Goal: Transaction & Acquisition: Book appointment/travel/reservation

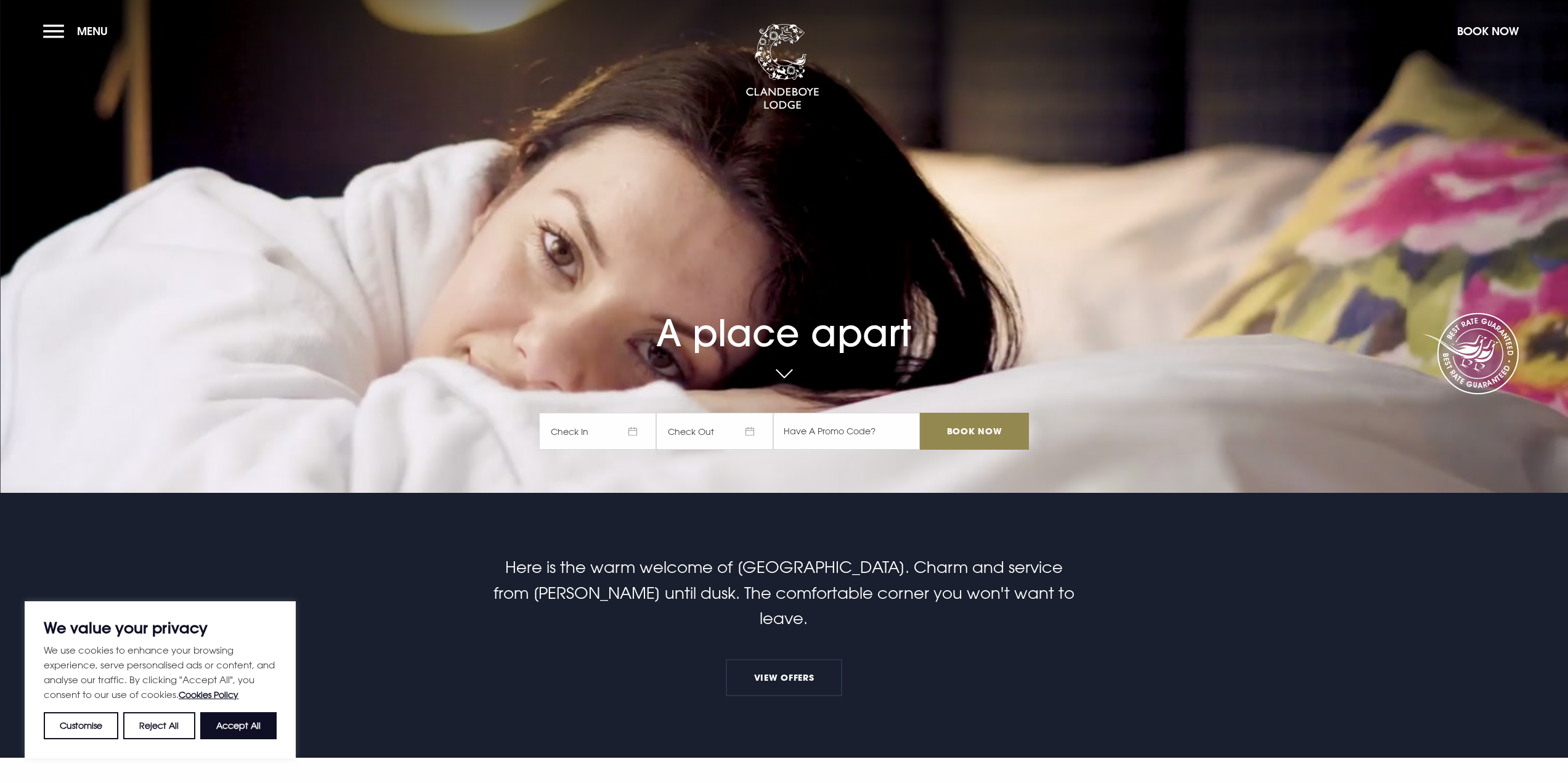
click at [632, 432] on span "Check In" at bounding box center [597, 431] width 117 height 37
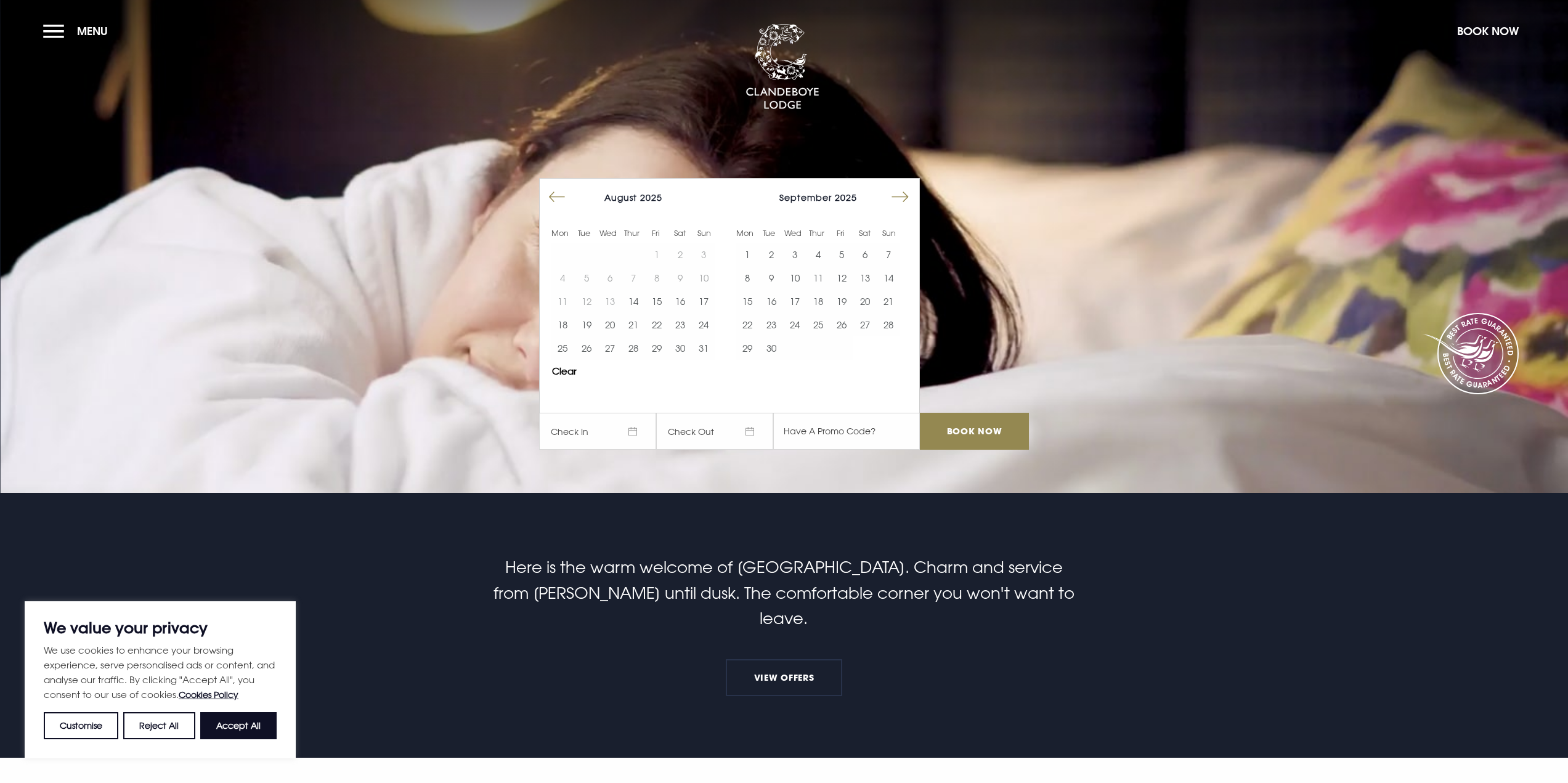
click at [901, 194] on button "Move forward to switch to the next month." at bounding box center [900, 197] width 24 height 24
click at [865, 274] on button "13" at bounding box center [865, 278] width 24 height 24
click at [783, 301] on button "16" at bounding box center [771, 302] width 24 height 24
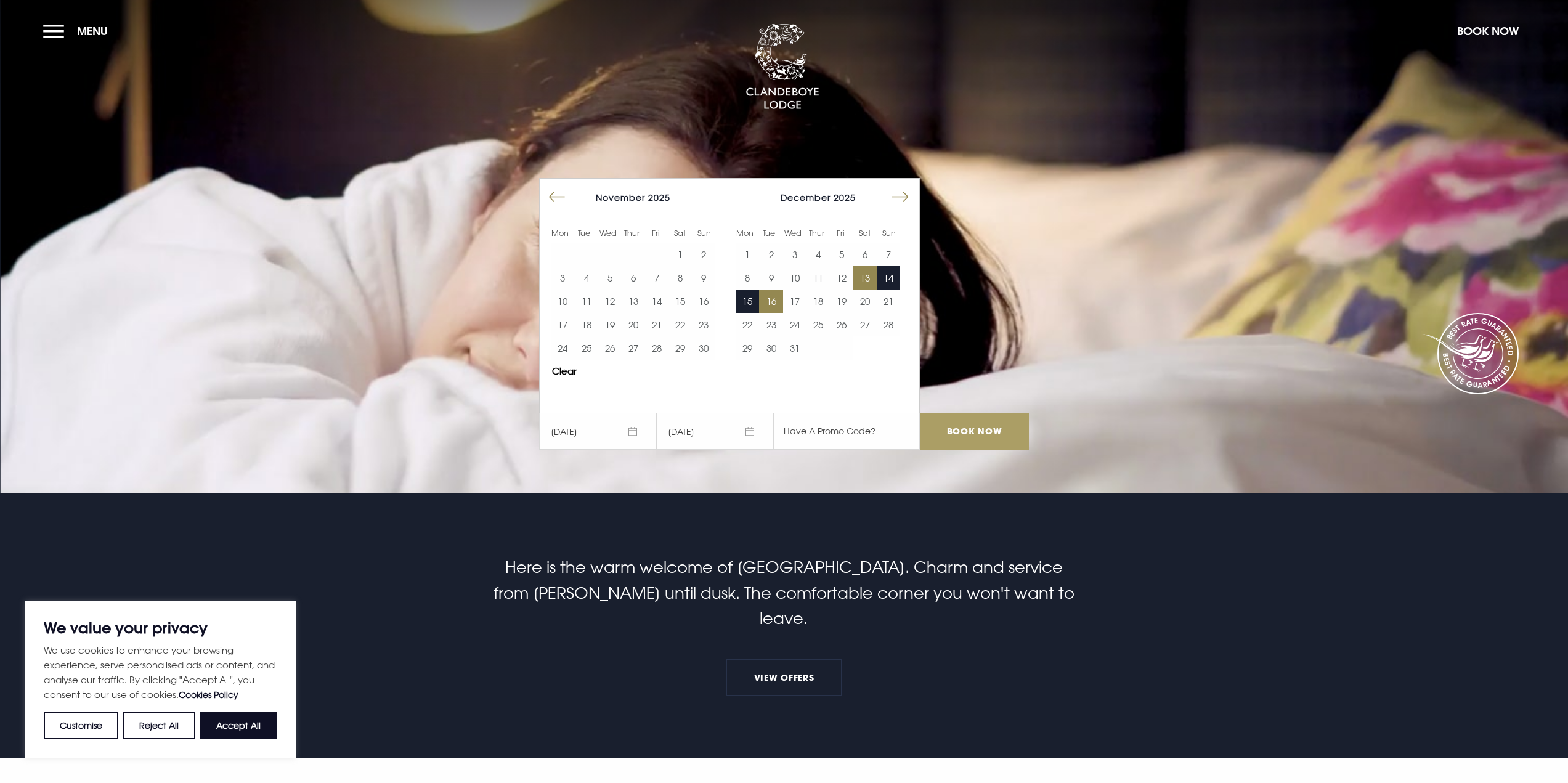
click at [972, 427] on input "Book Now" at bounding box center [973, 431] width 109 height 37
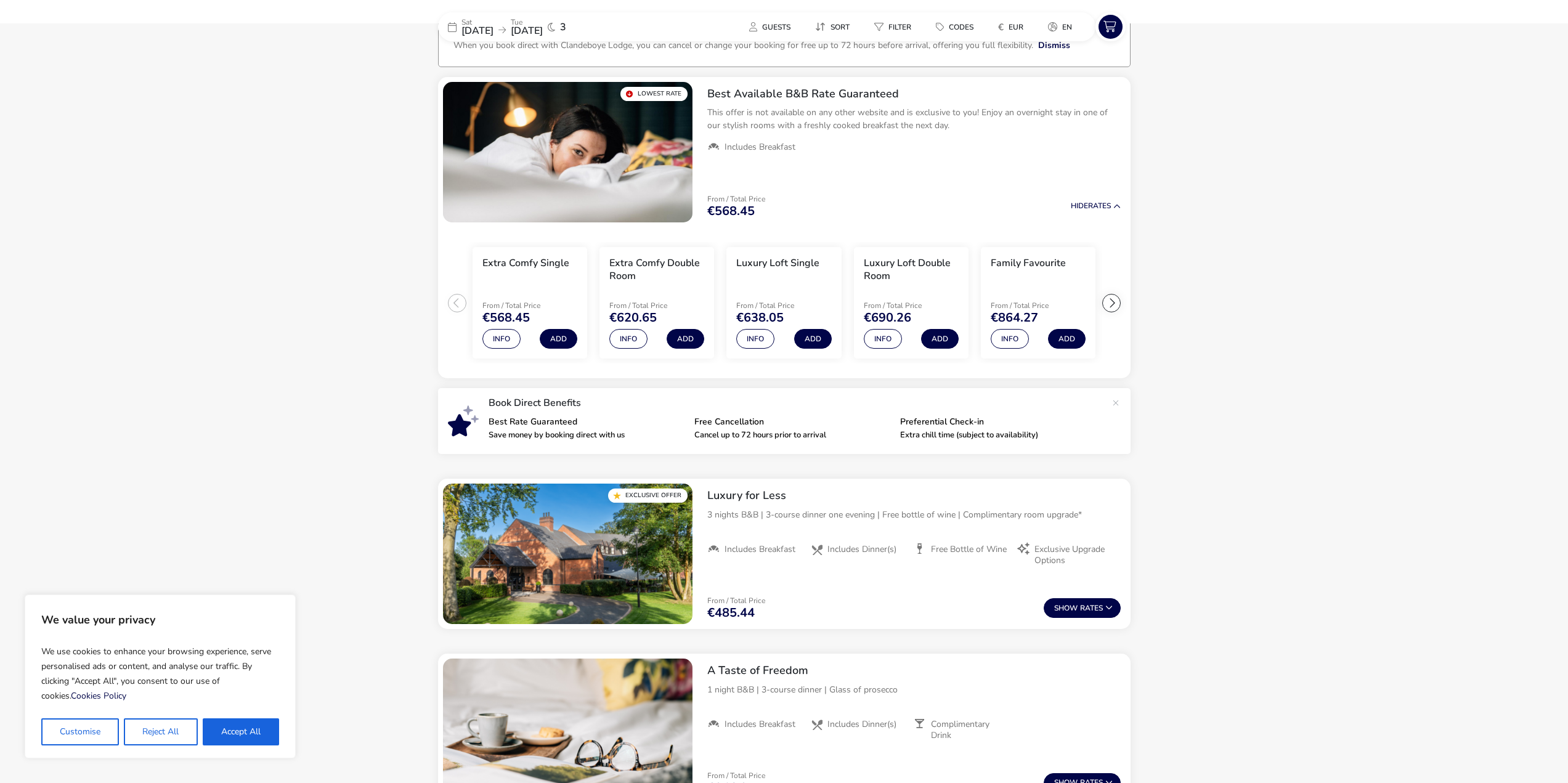
scroll to position [96, 0]
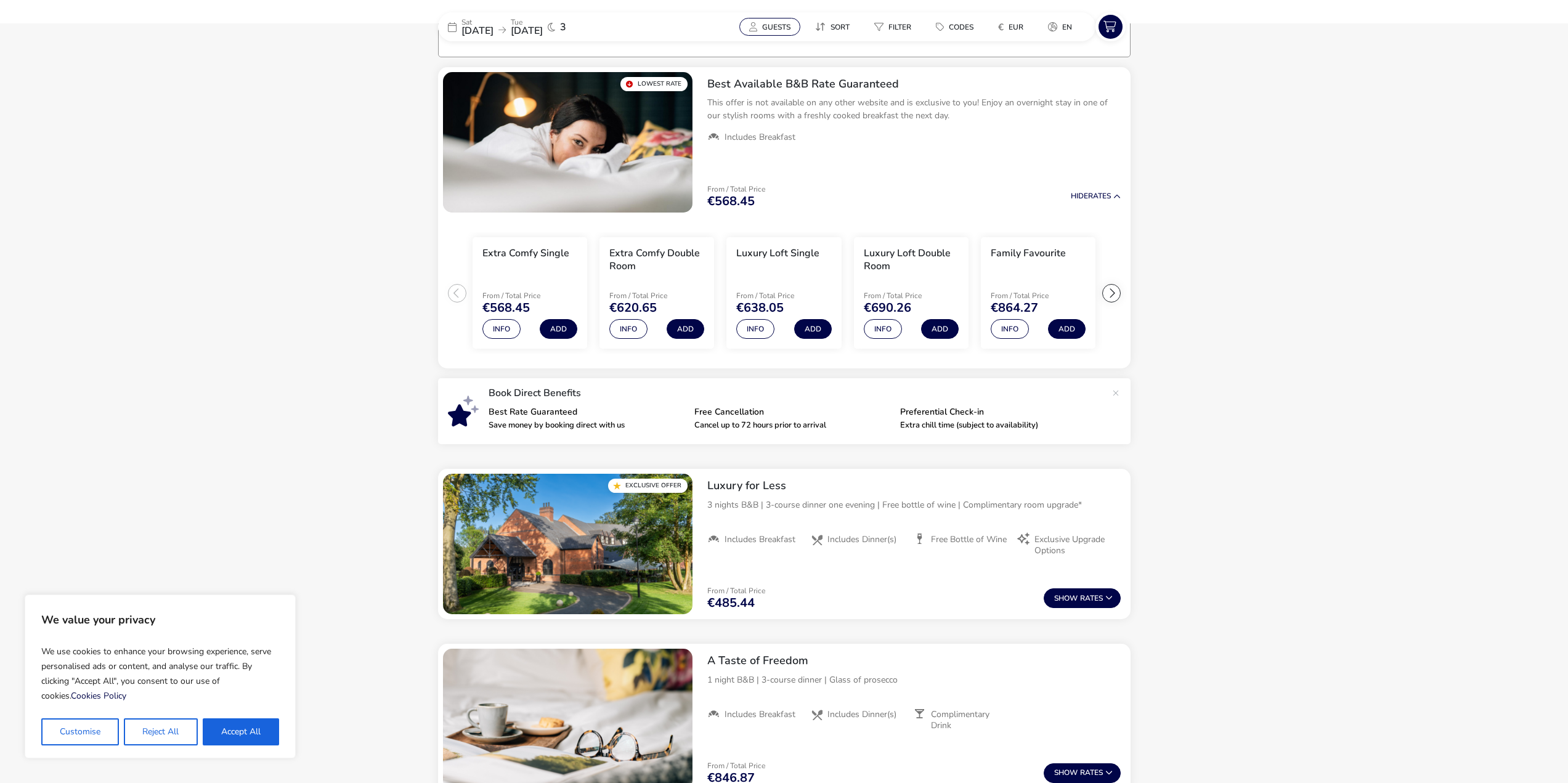
click at [765, 28] on span "Guests" at bounding box center [776, 26] width 28 height 10
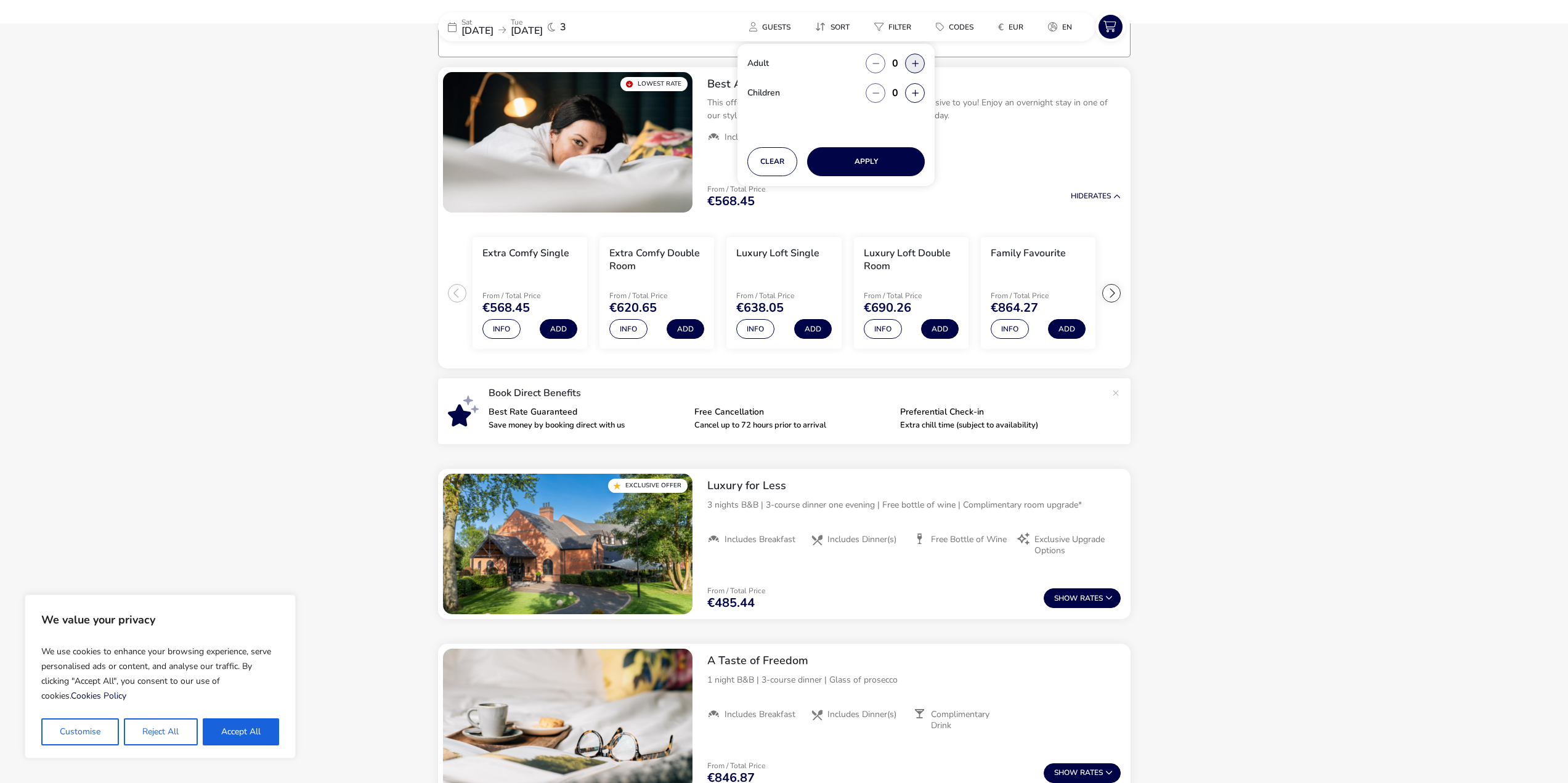
click at [909, 68] on button "button" at bounding box center [915, 64] width 20 height 20
click at [910, 68] on span "button" at bounding box center [910, 68] width 0 height 0
type input "2"
click at [873, 171] on button "Apply" at bounding box center [866, 162] width 118 height 29
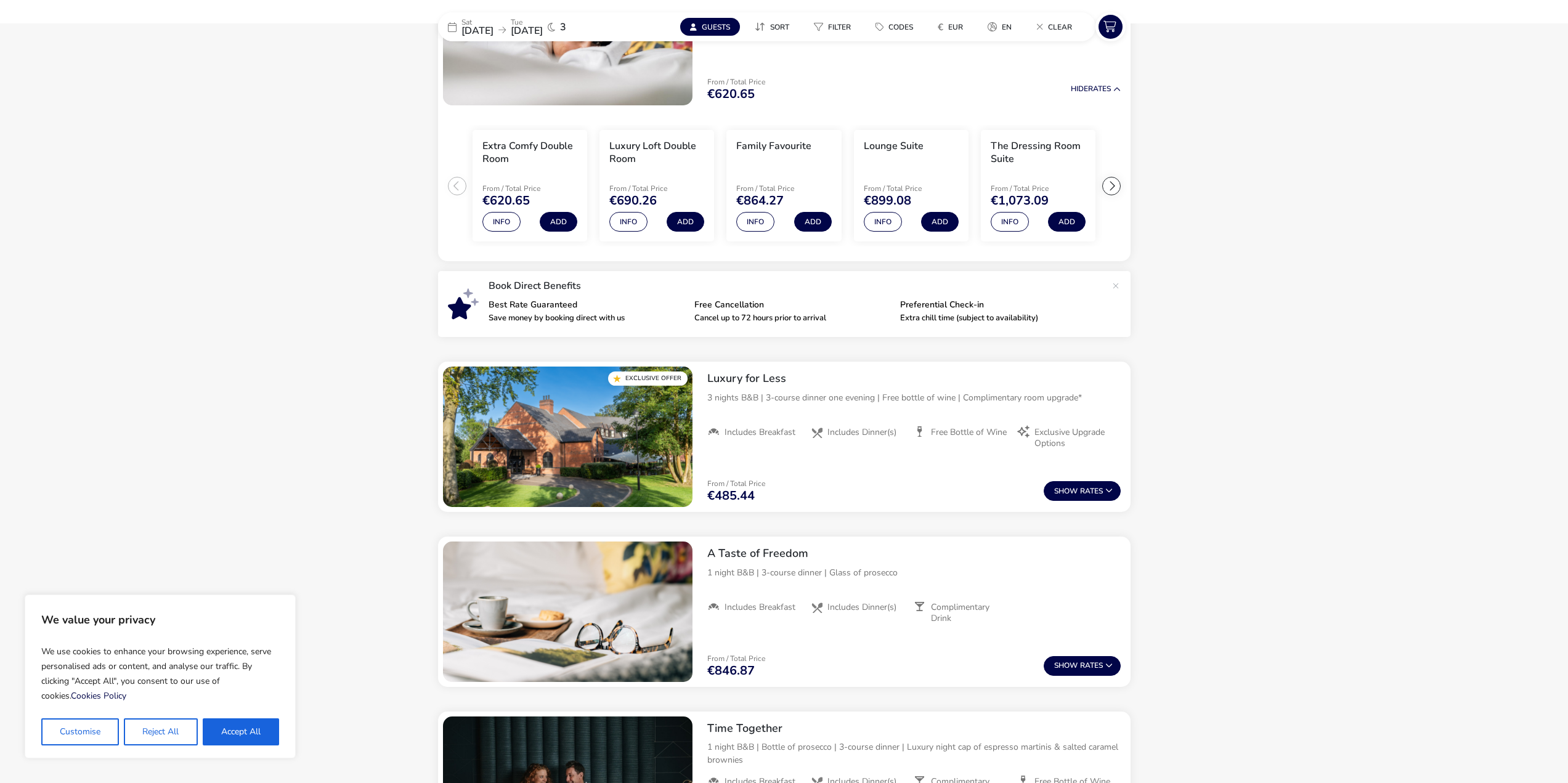
scroll to position [219, 0]
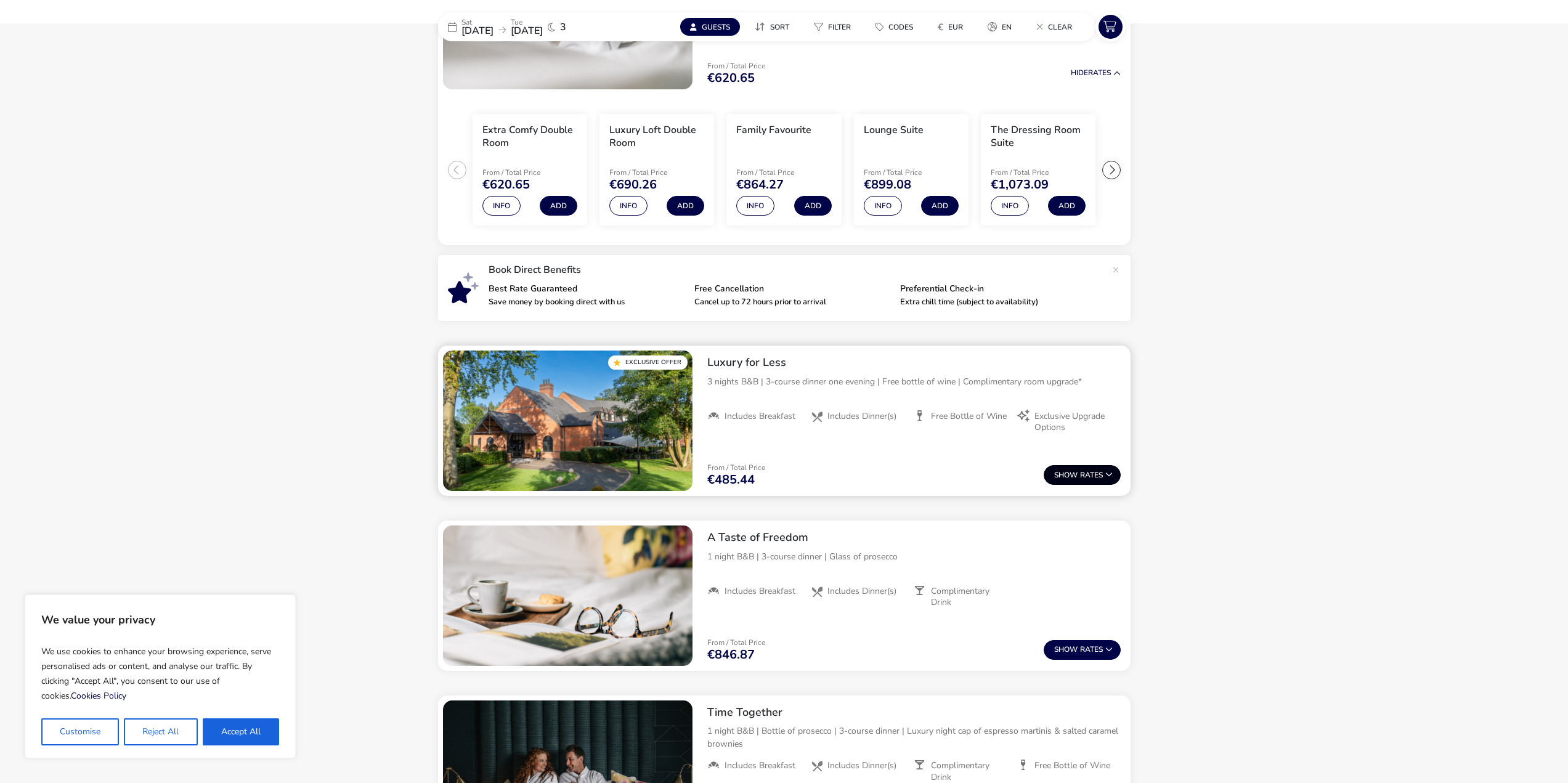
click at [1087, 470] on button "Show Rates" at bounding box center [1082, 475] width 77 height 20
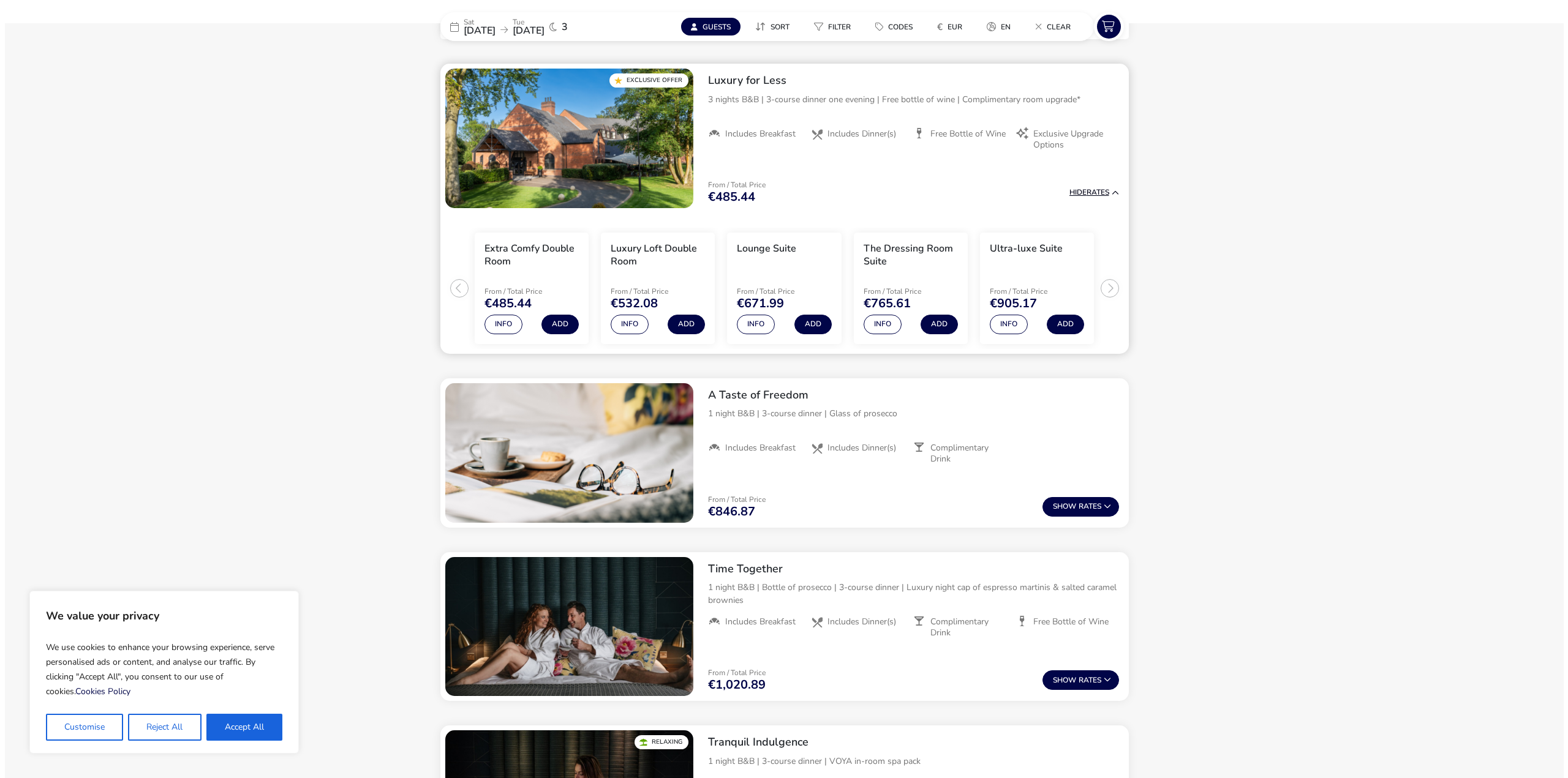
scroll to position [500, 0]
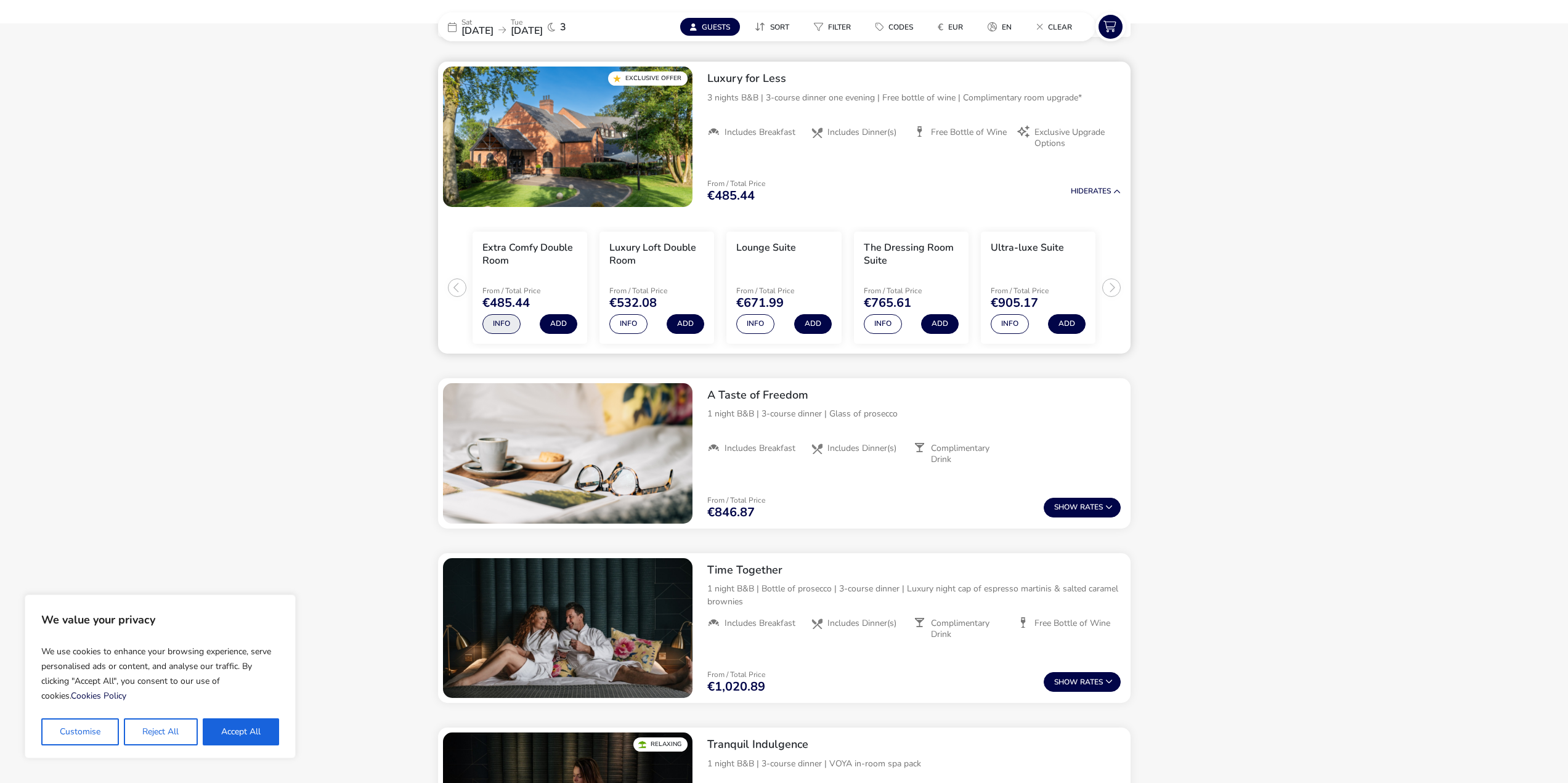
click at [497, 328] on button "Info" at bounding box center [501, 324] width 38 height 20
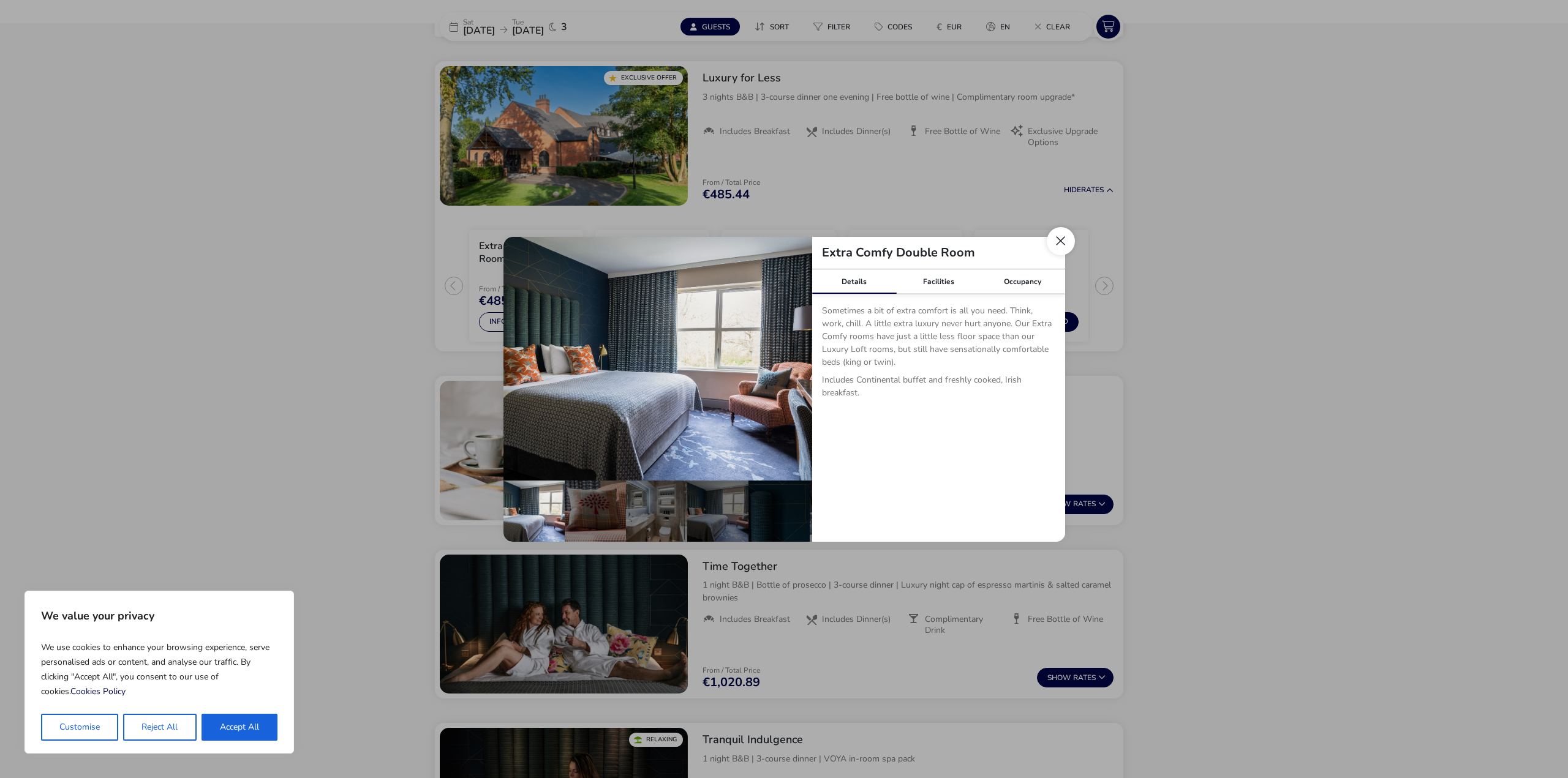
click at [1064, 237] on button "Close dialog" at bounding box center [1060, 241] width 28 height 28
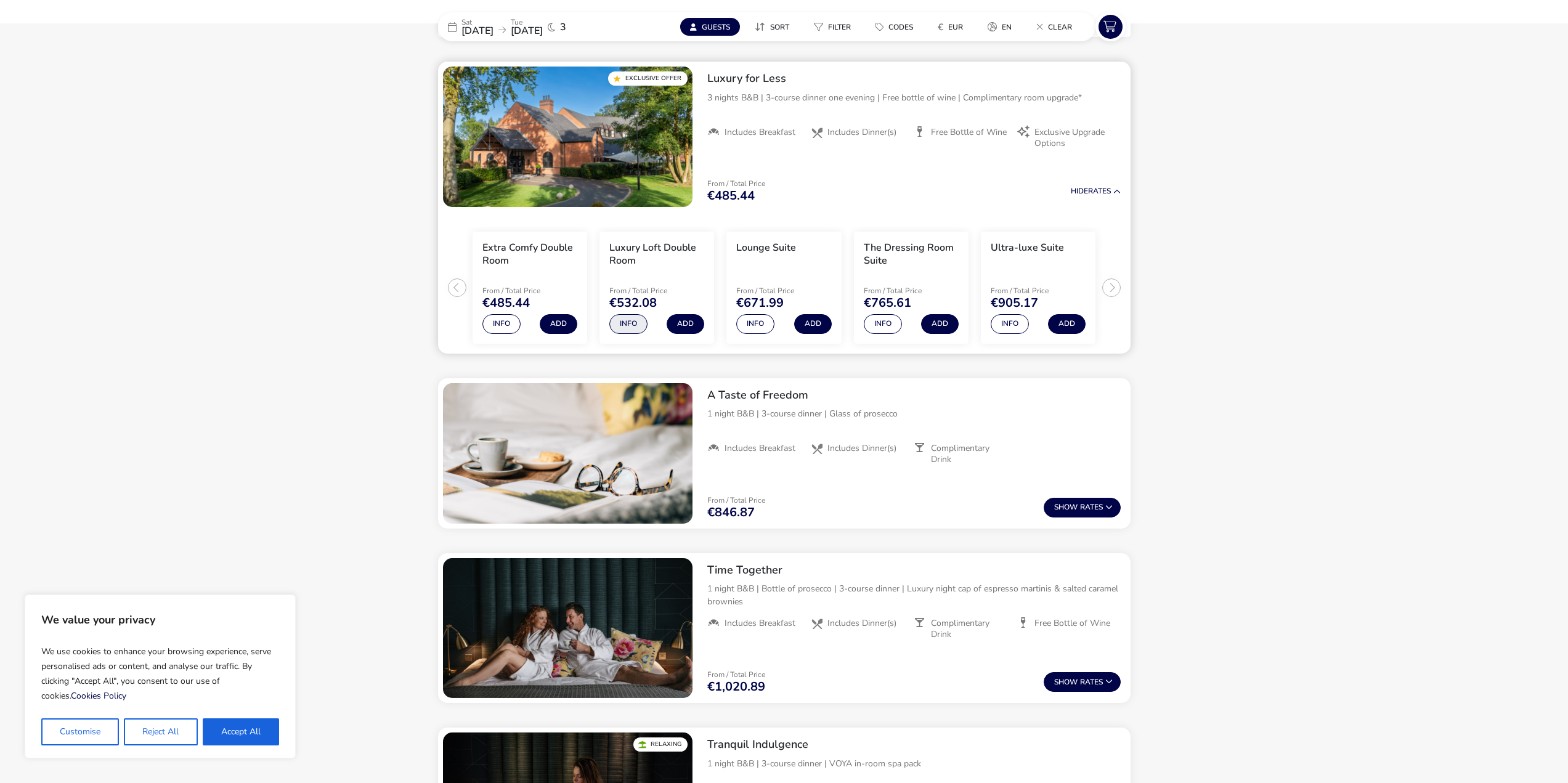
click at [636, 319] on button "Info" at bounding box center [628, 324] width 38 height 20
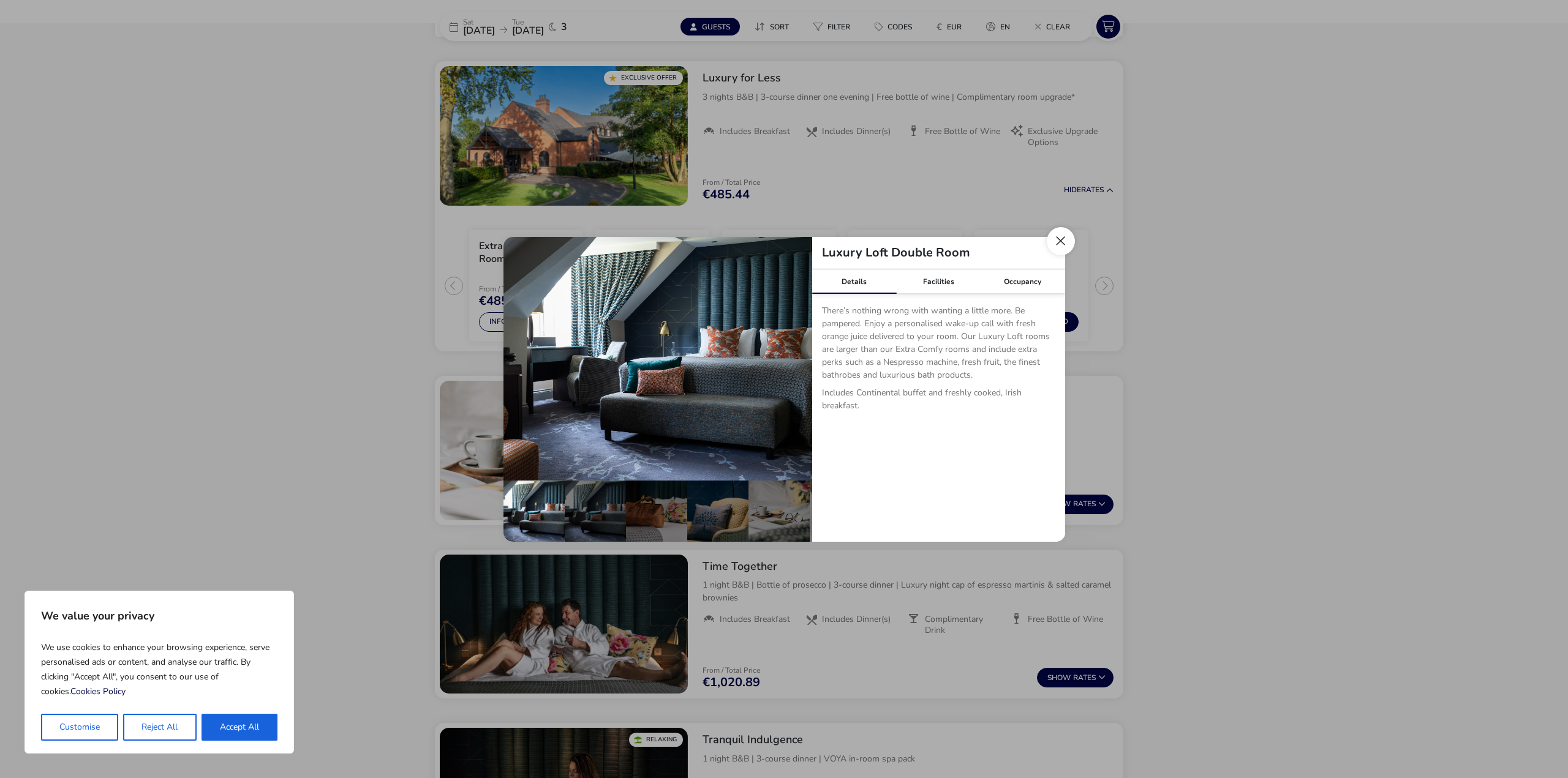
click at [1070, 236] on button "Close dialog" at bounding box center [1060, 241] width 28 height 28
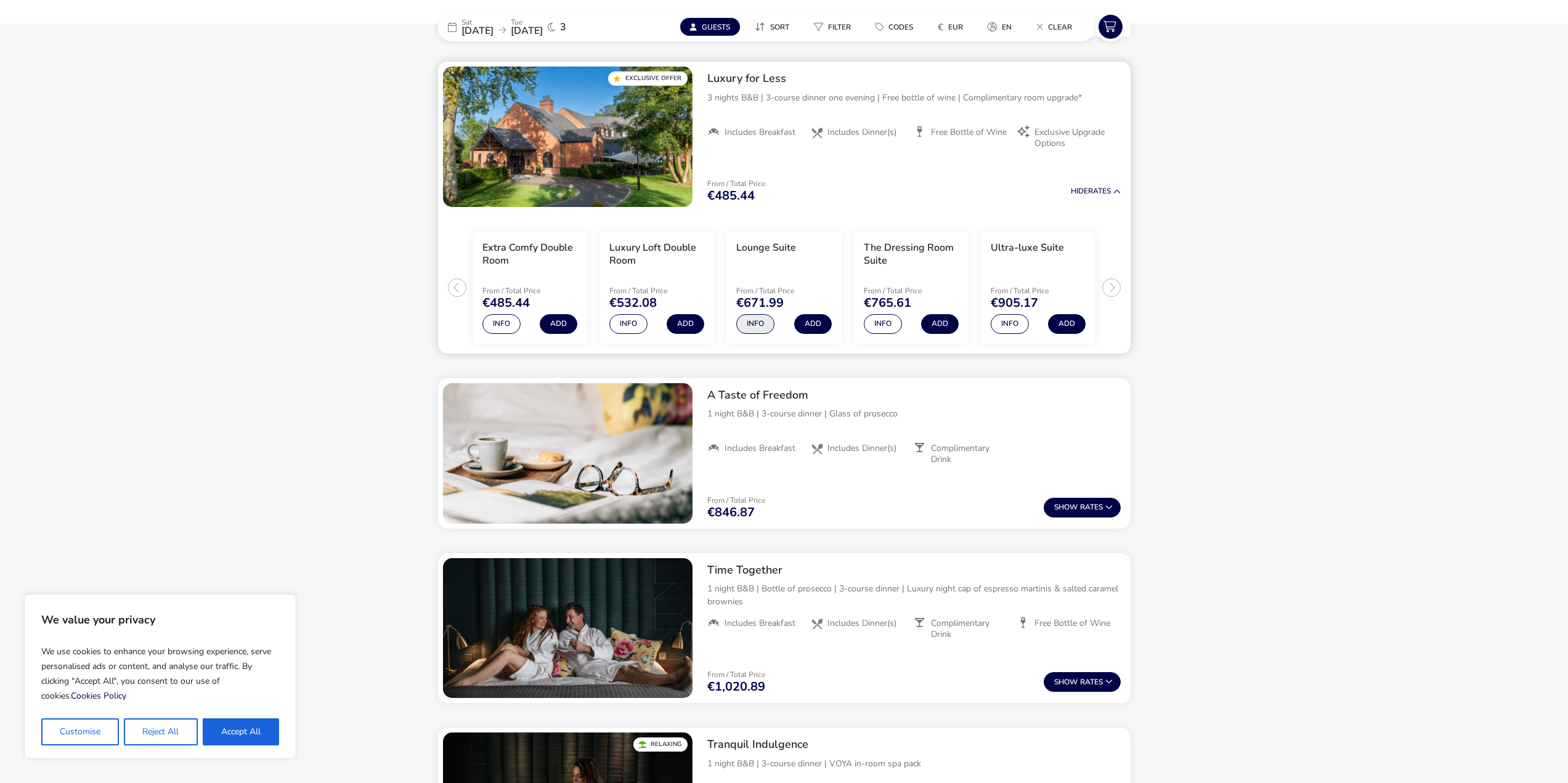
click at [763, 328] on button "Info" at bounding box center [755, 324] width 38 height 20
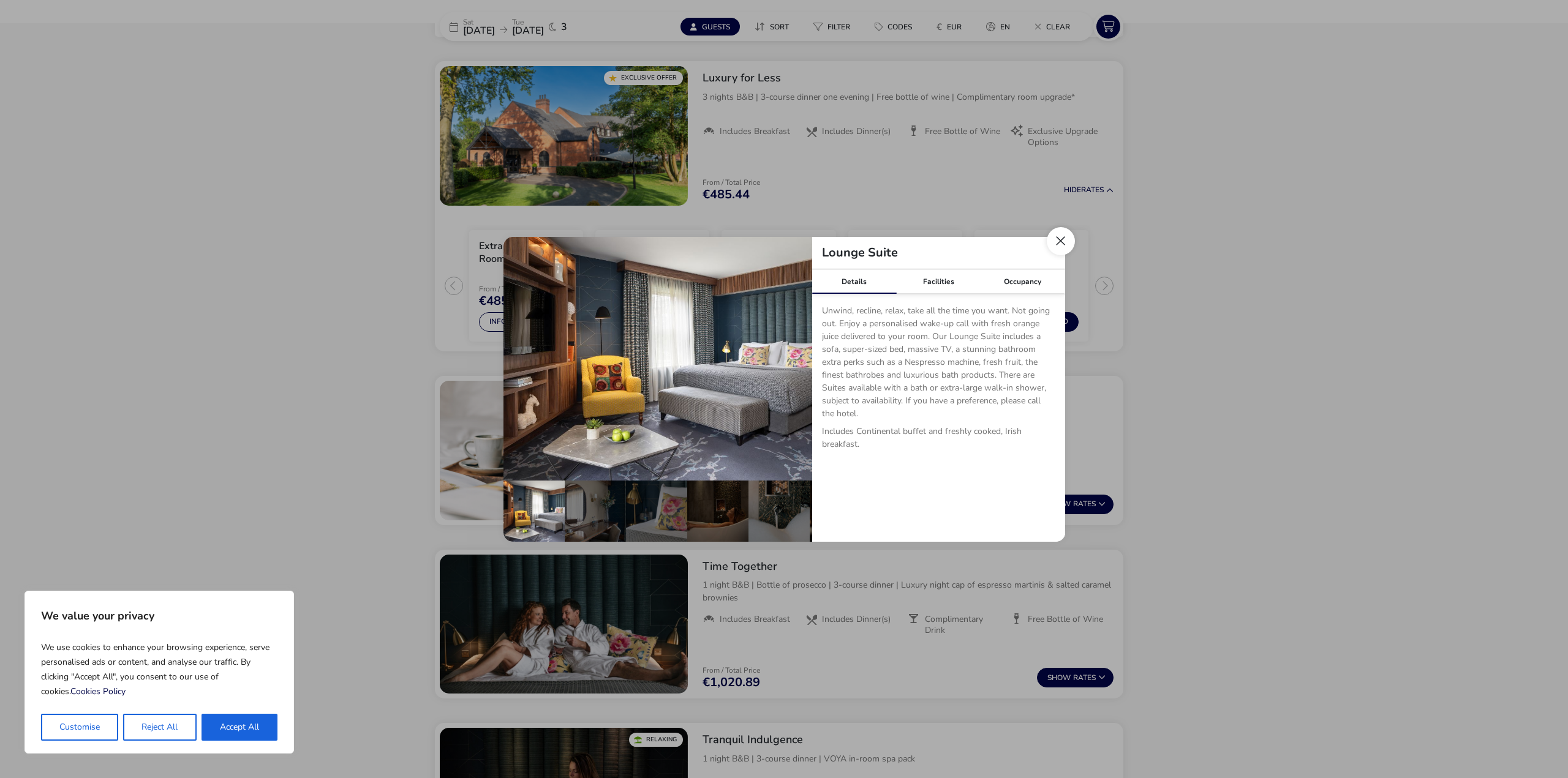
click at [1057, 246] on button "Close dialog" at bounding box center [1060, 241] width 28 height 28
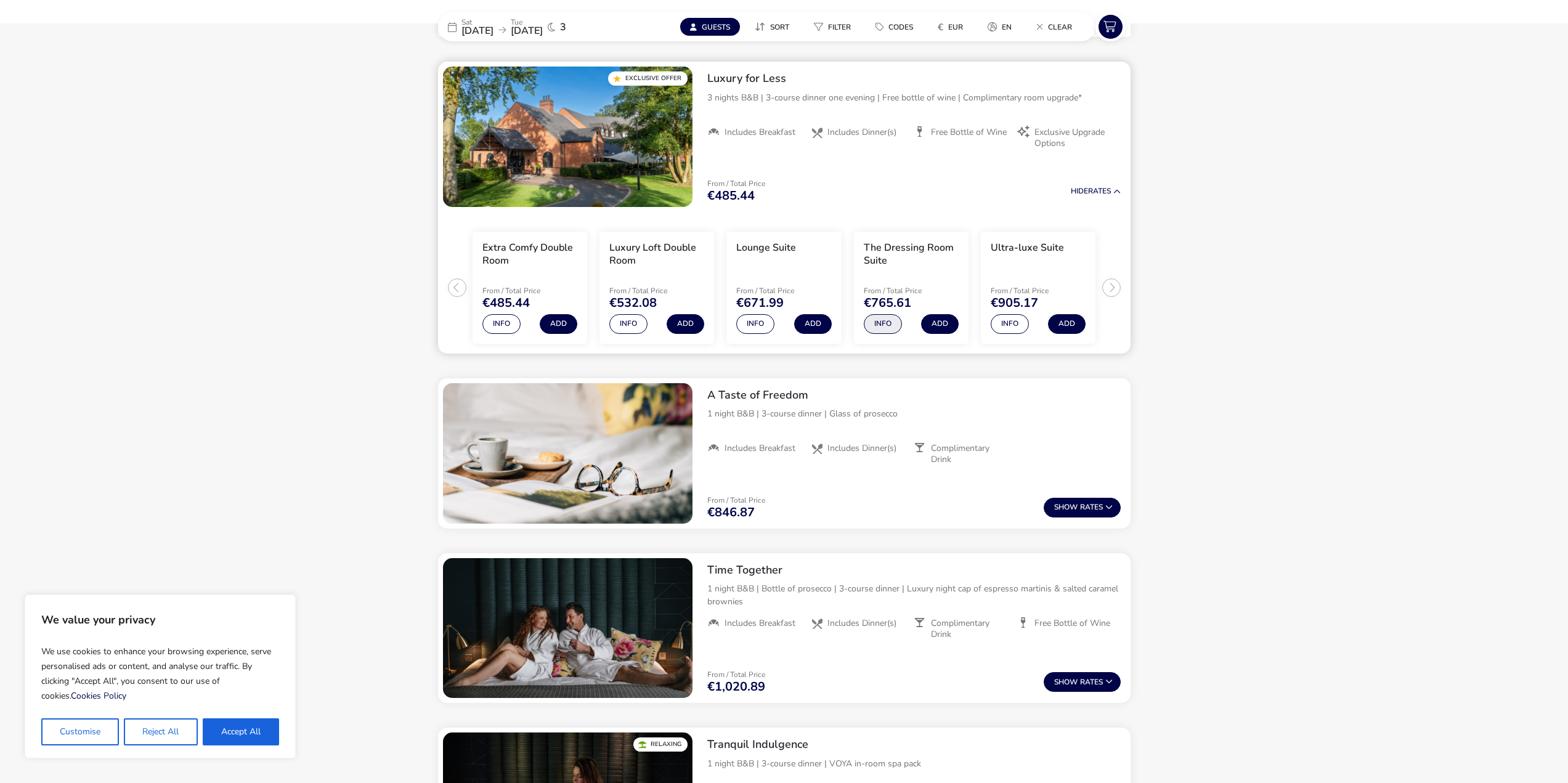
click at [886, 323] on button "Info" at bounding box center [883, 324] width 38 height 20
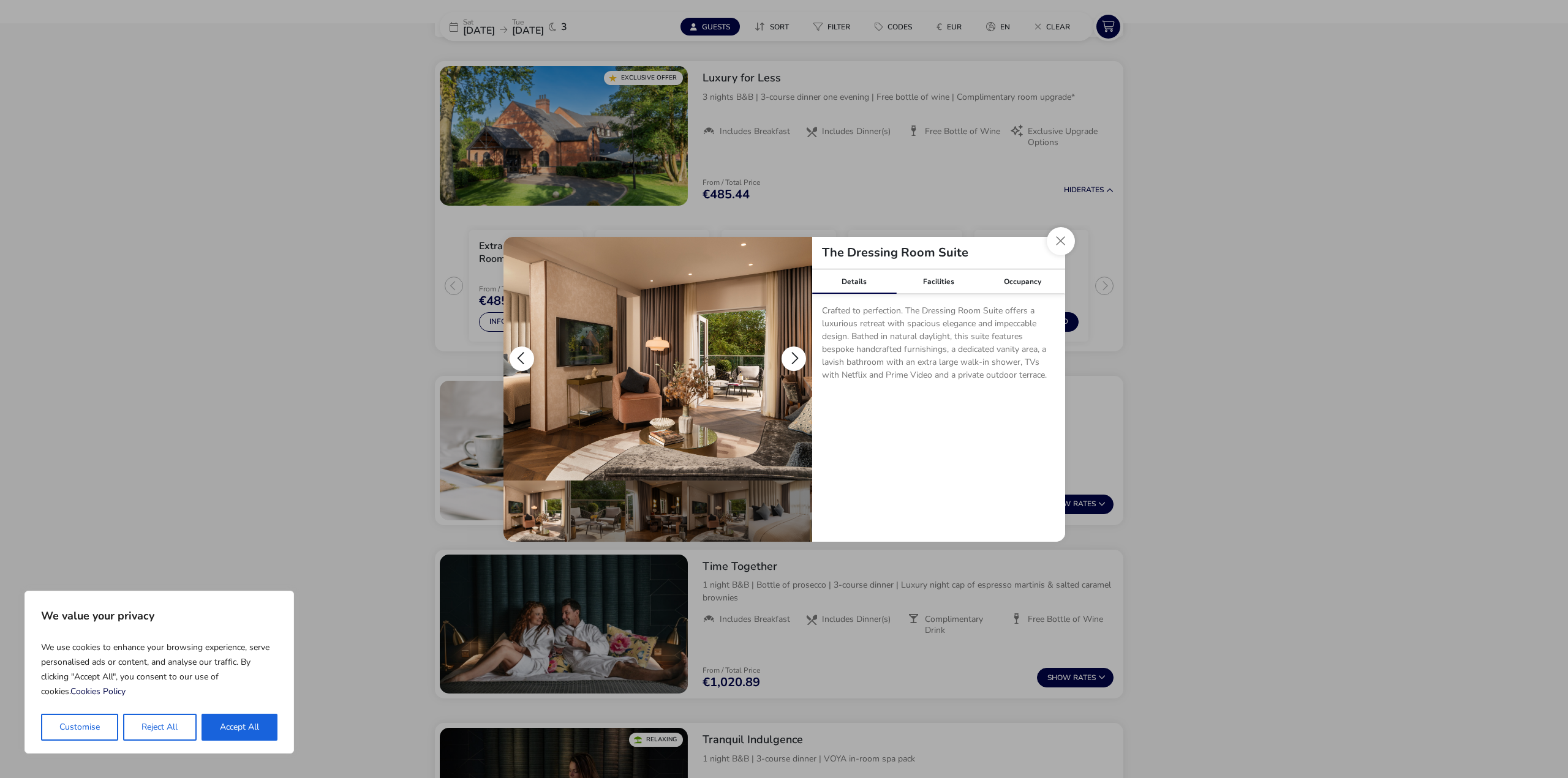
click at [787, 361] on button "details" at bounding box center [794, 359] width 25 height 25
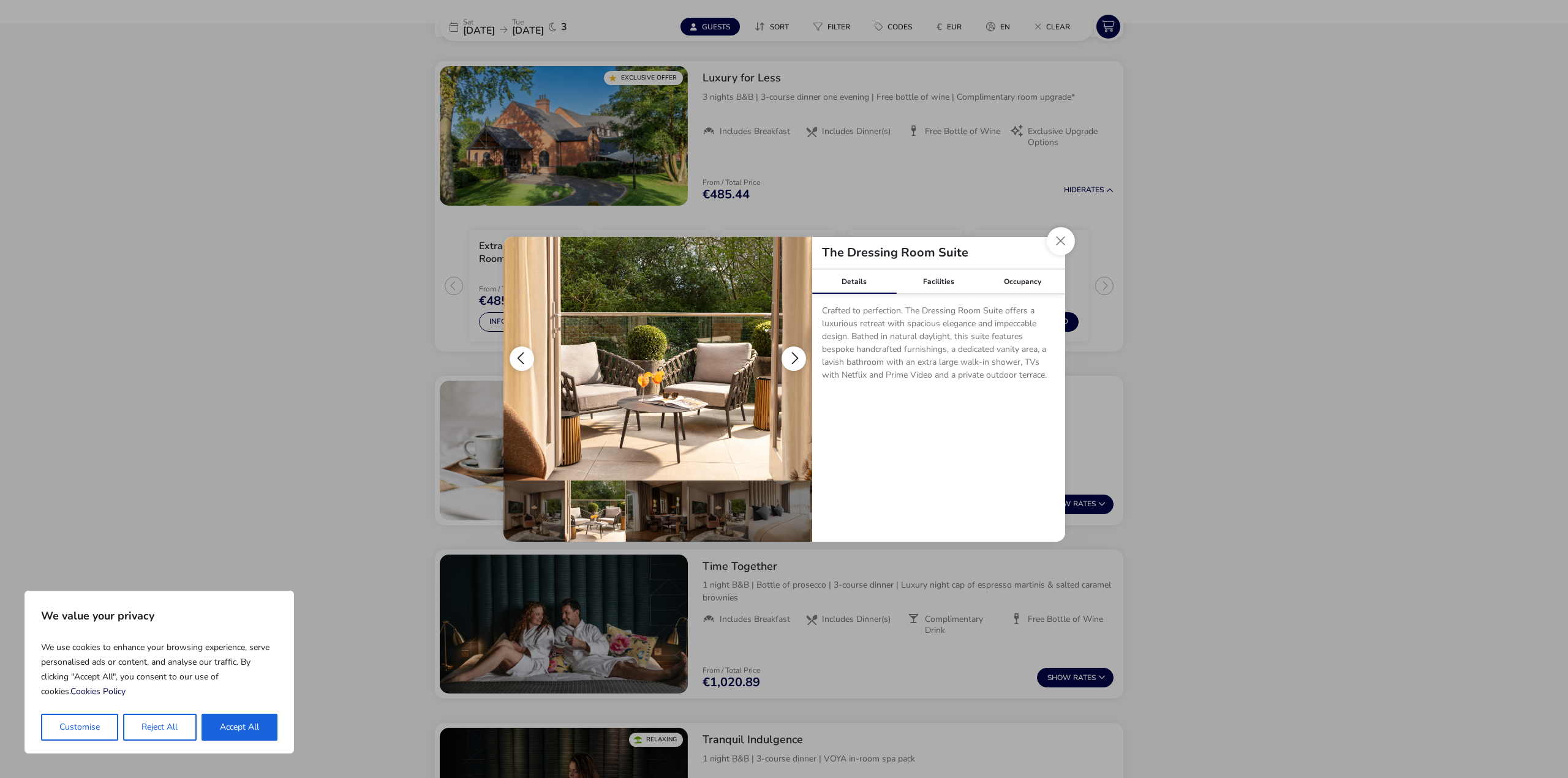
click at [787, 361] on button "details" at bounding box center [794, 359] width 25 height 25
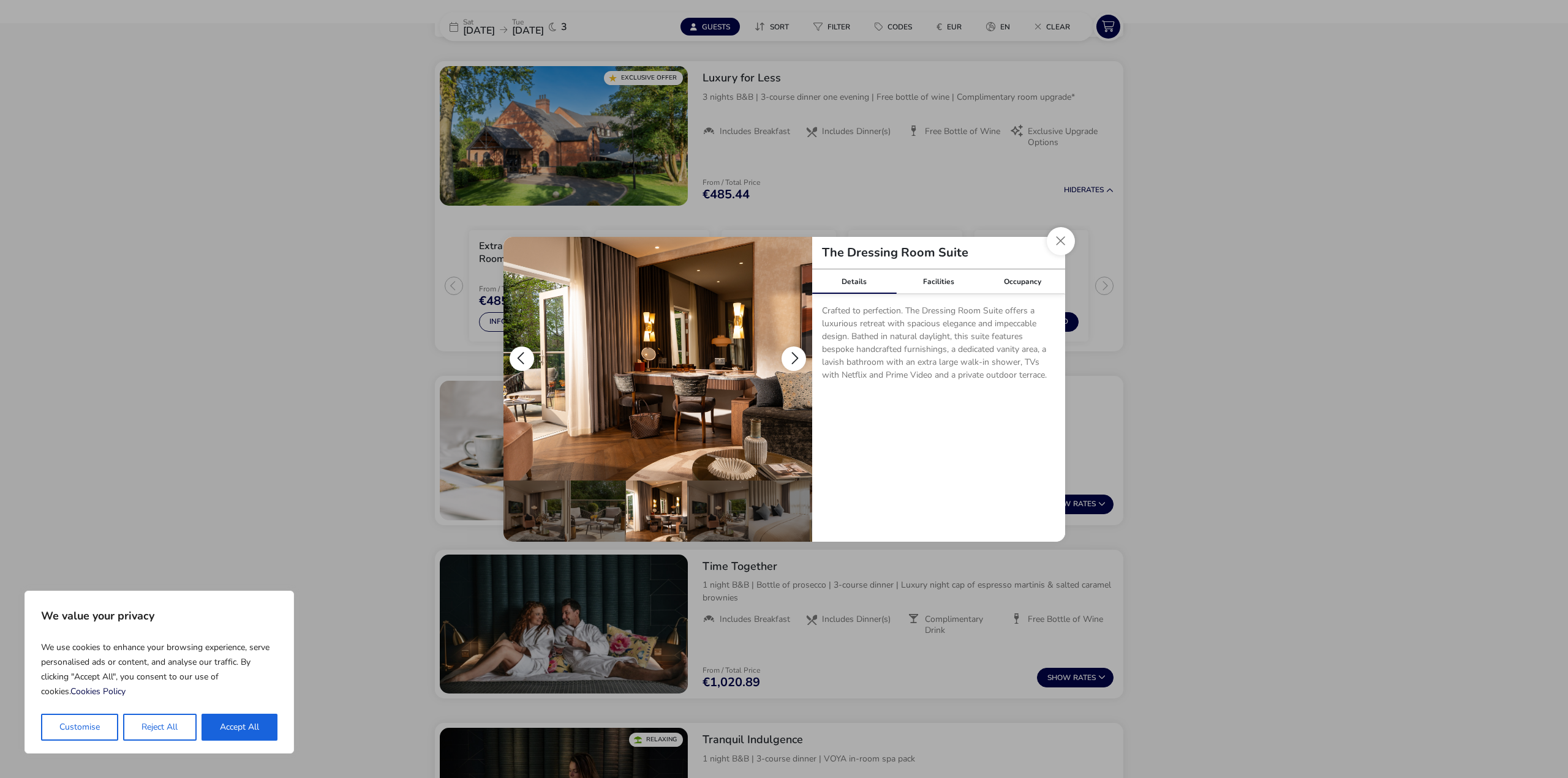
scroll to position [0, 61]
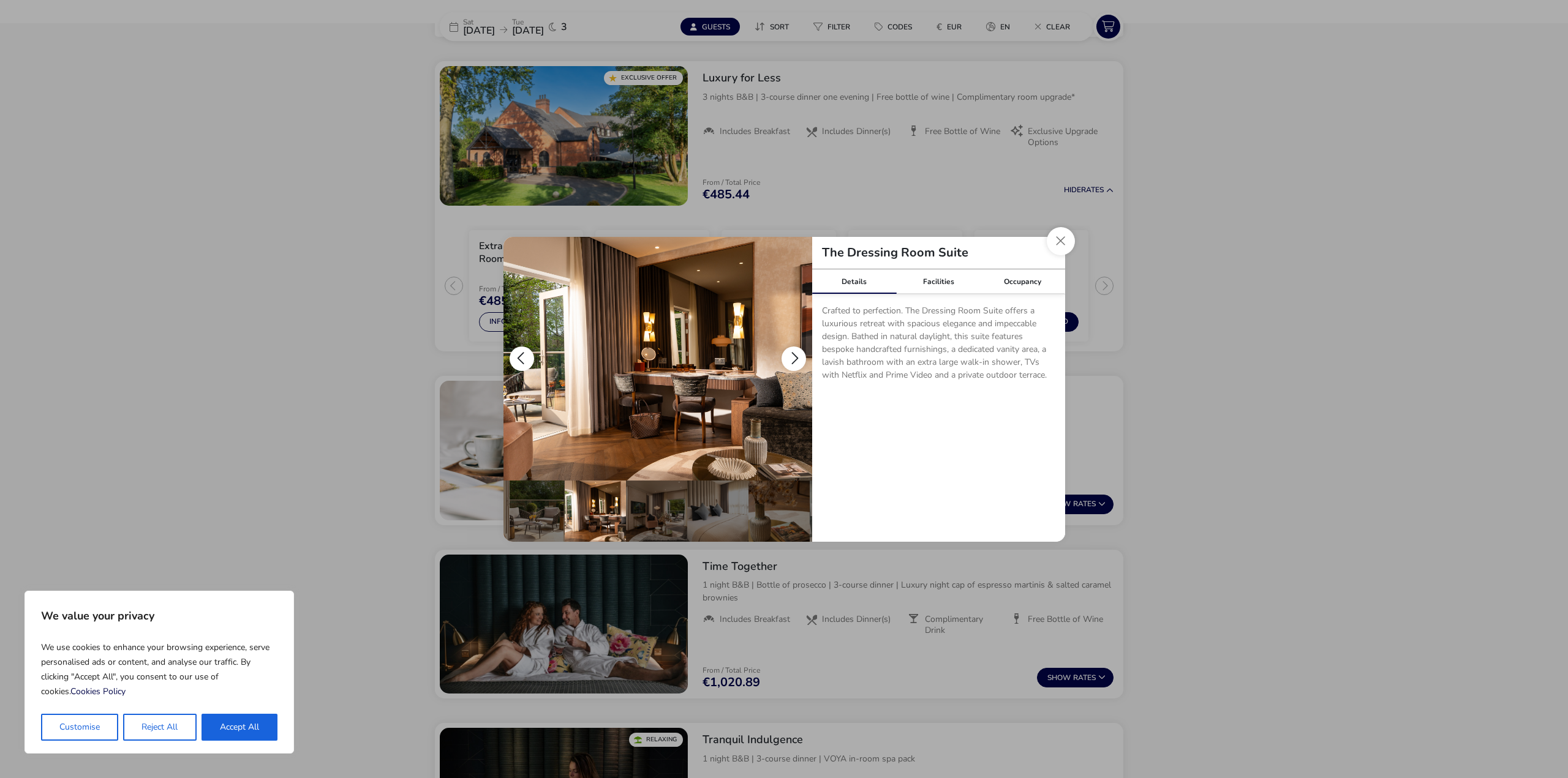
click at [787, 361] on button "details" at bounding box center [794, 359] width 25 height 25
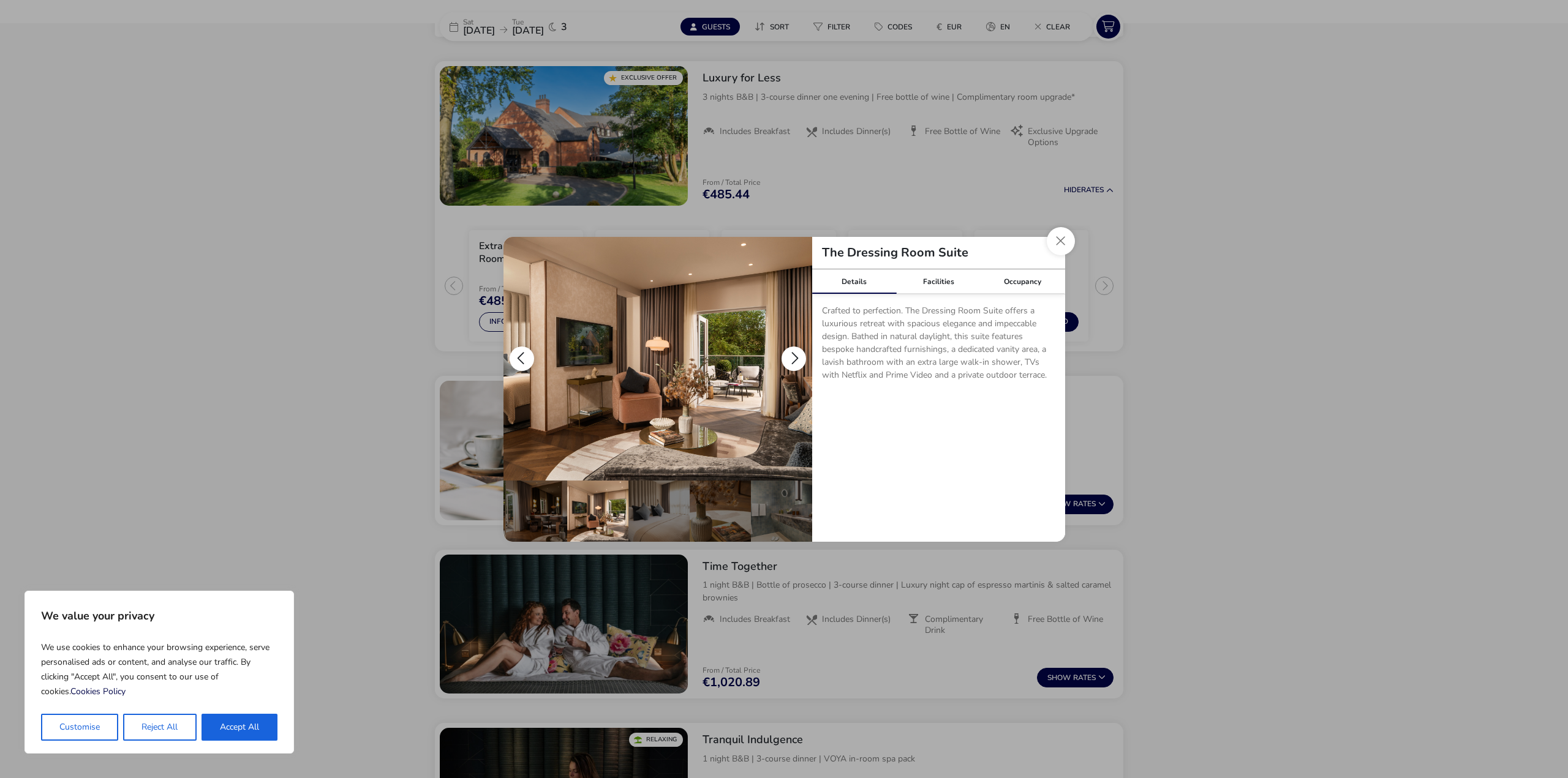
click at [787, 361] on button "details" at bounding box center [794, 359] width 25 height 25
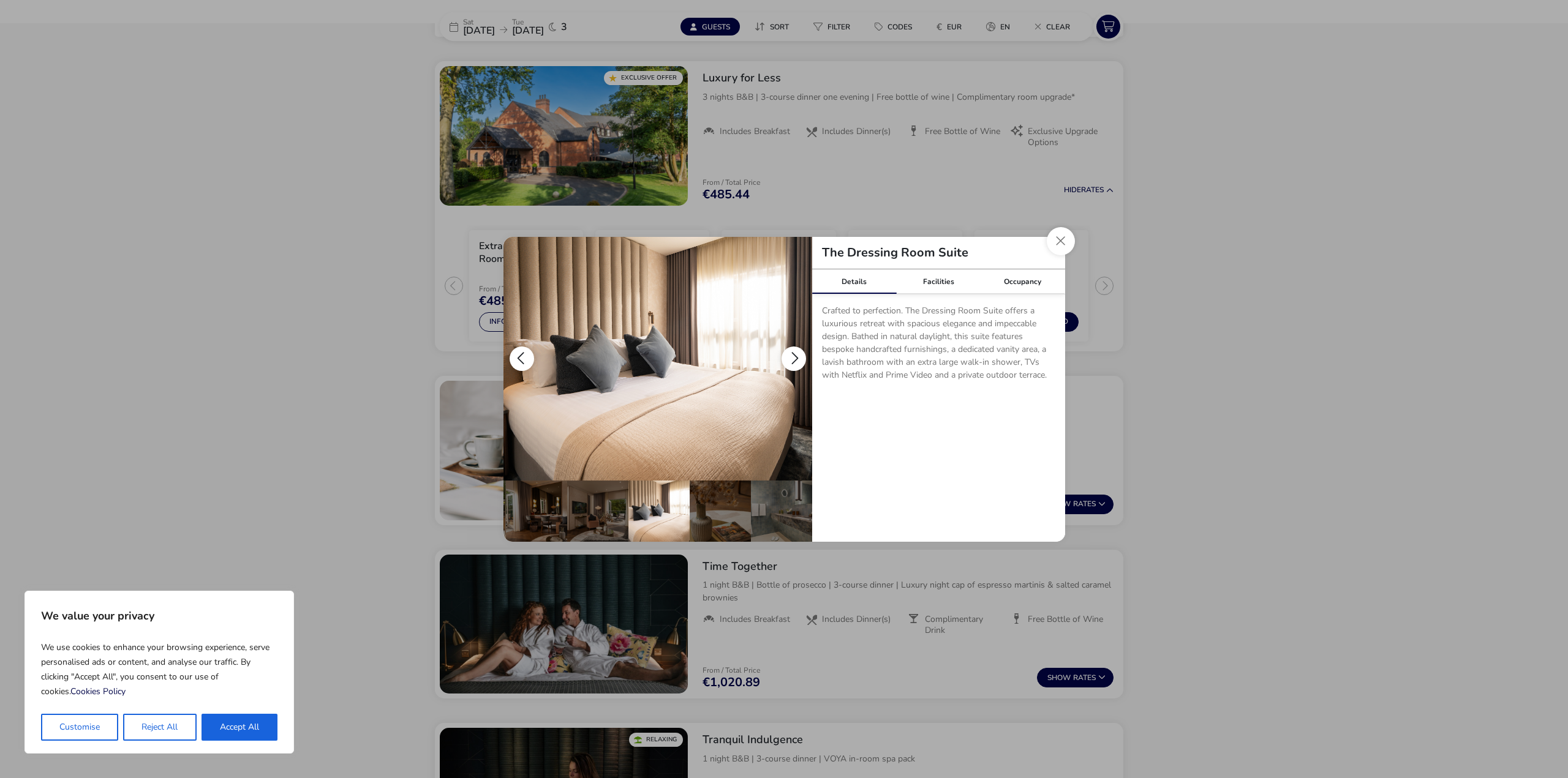
click at [787, 361] on button "details" at bounding box center [794, 359] width 25 height 25
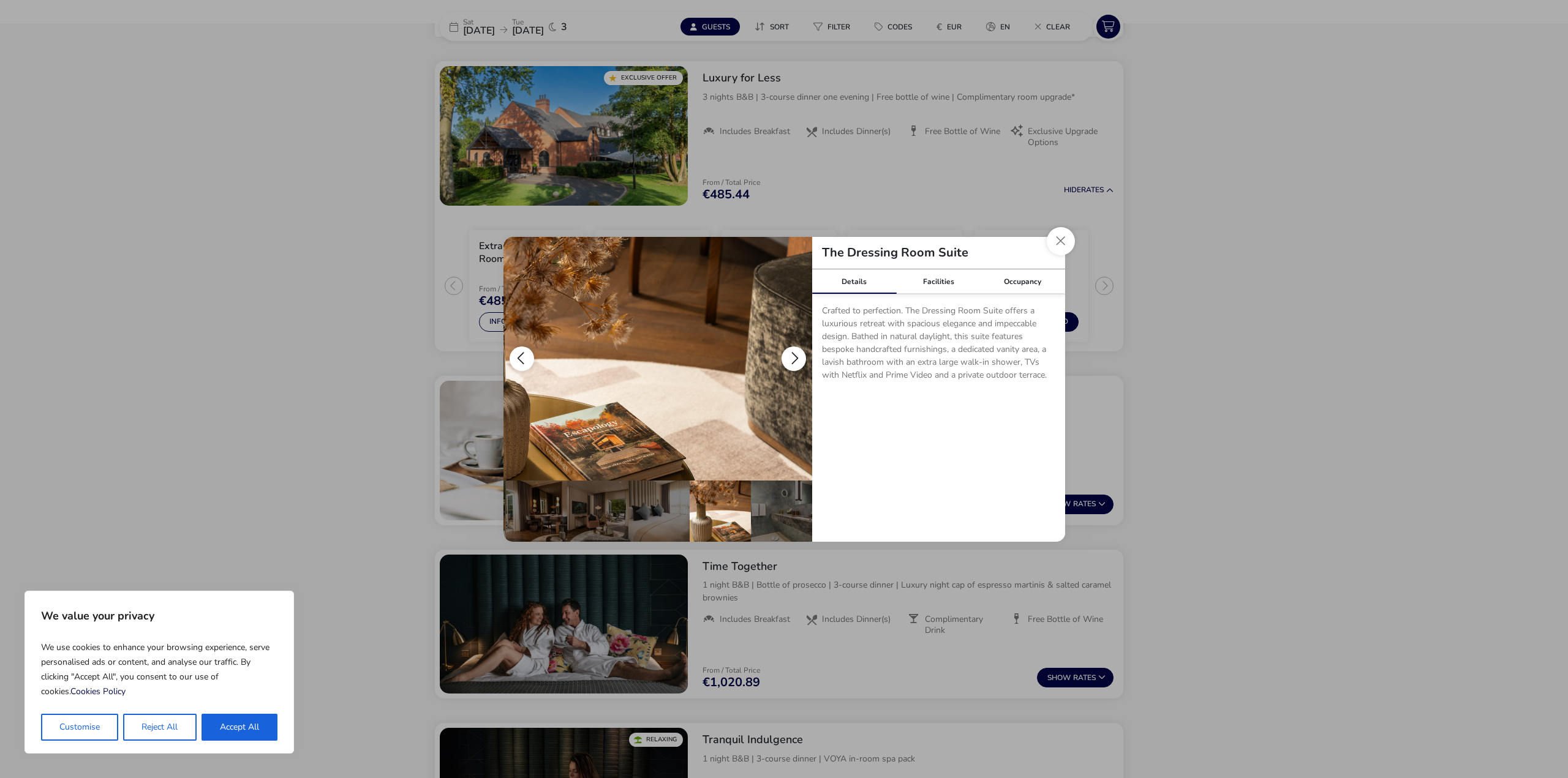
click at [787, 361] on button "details" at bounding box center [794, 359] width 25 height 25
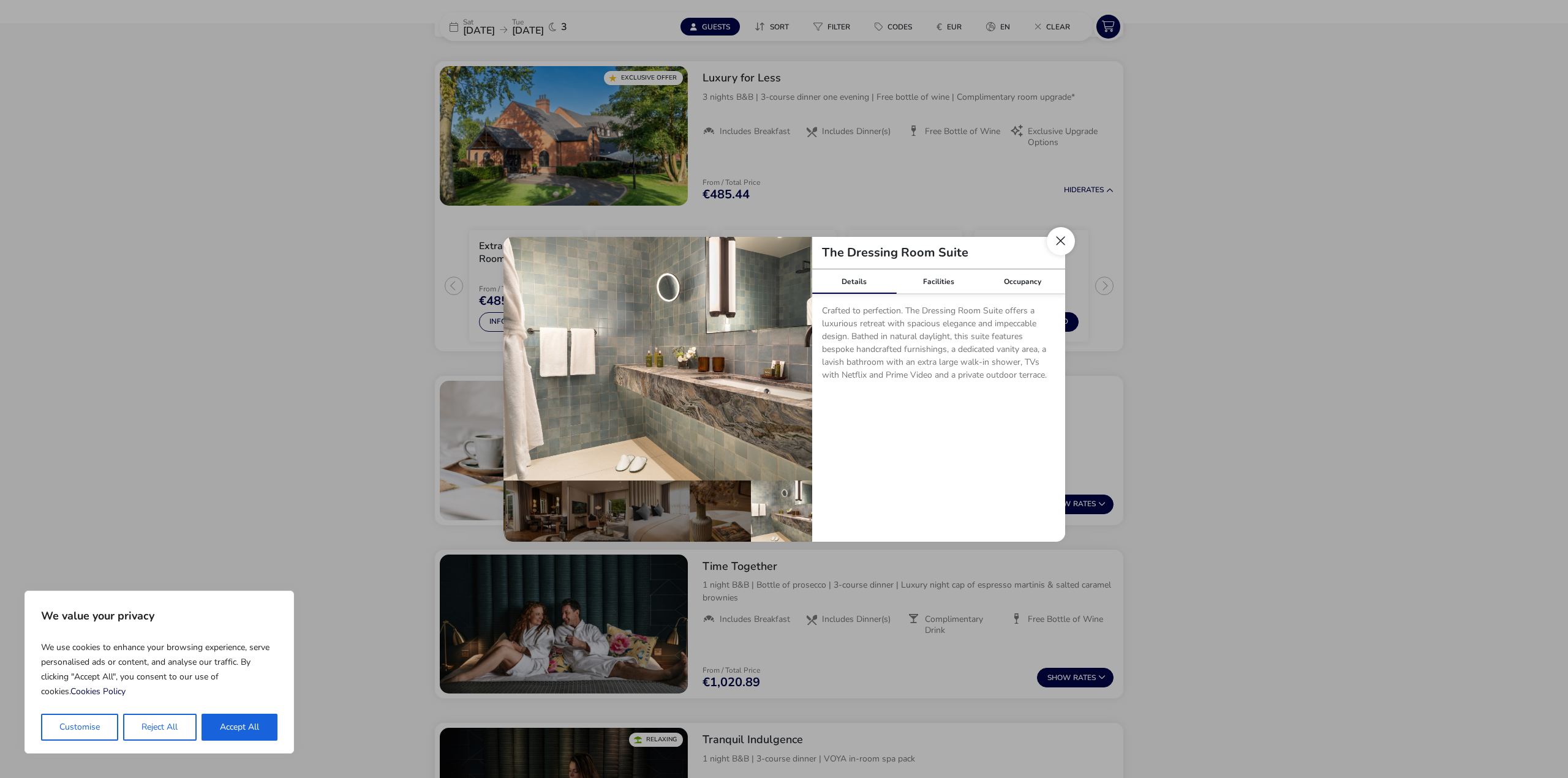
click at [1061, 240] on button "Close dialog" at bounding box center [1060, 241] width 28 height 28
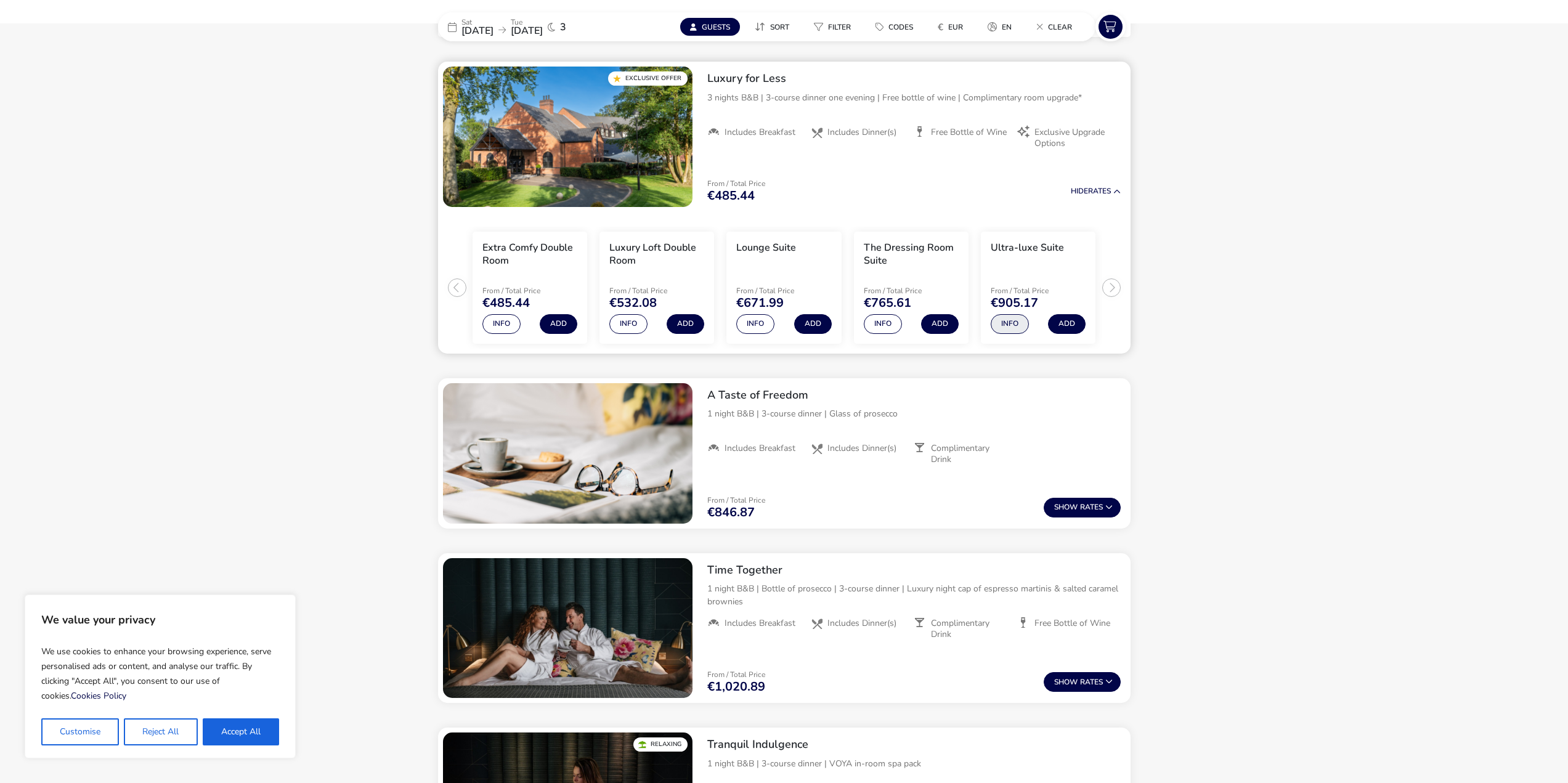
click at [1017, 324] on button "Info" at bounding box center [1010, 324] width 38 height 20
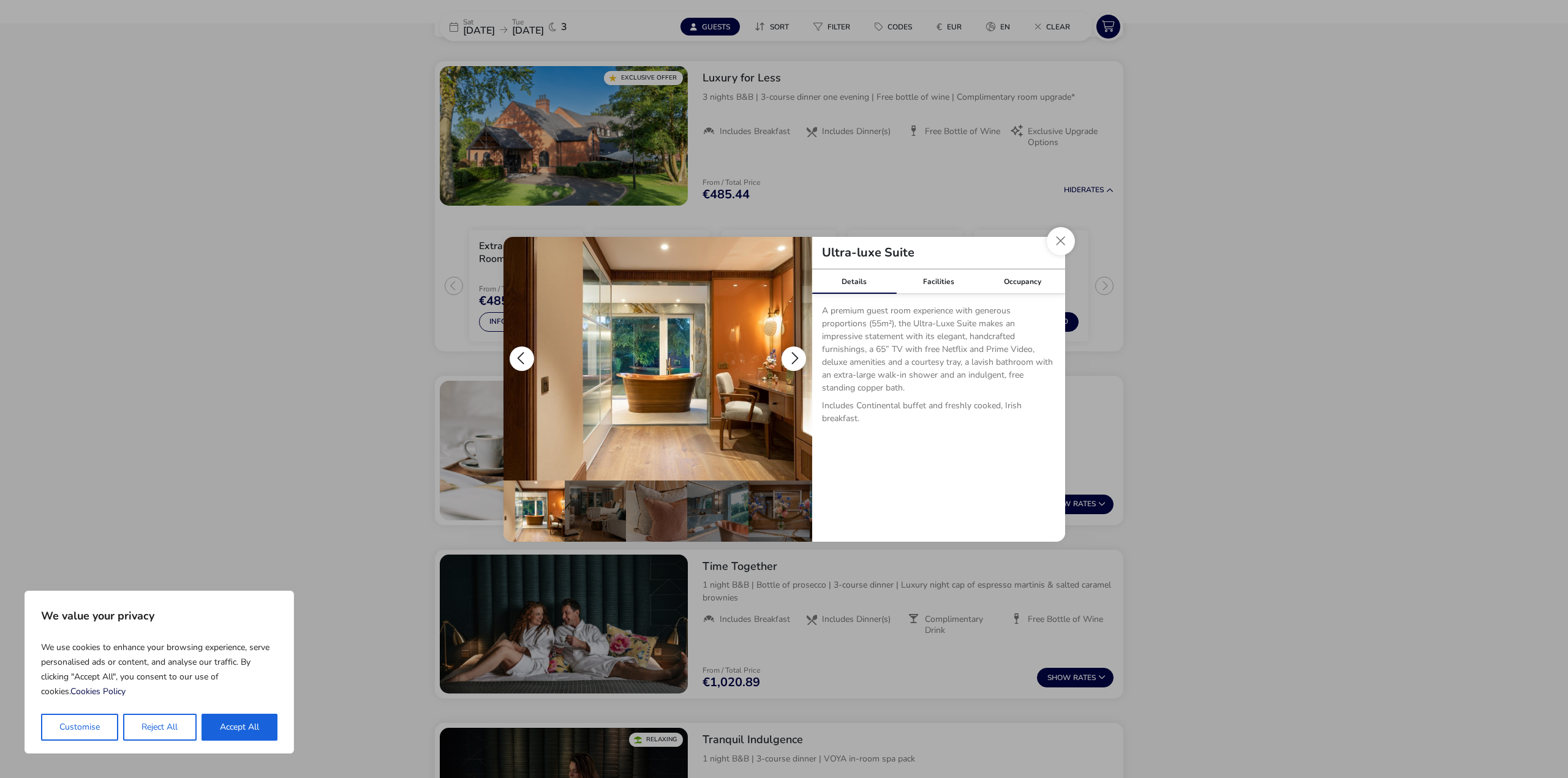
click at [792, 352] on button "details" at bounding box center [794, 359] width 25 height 25
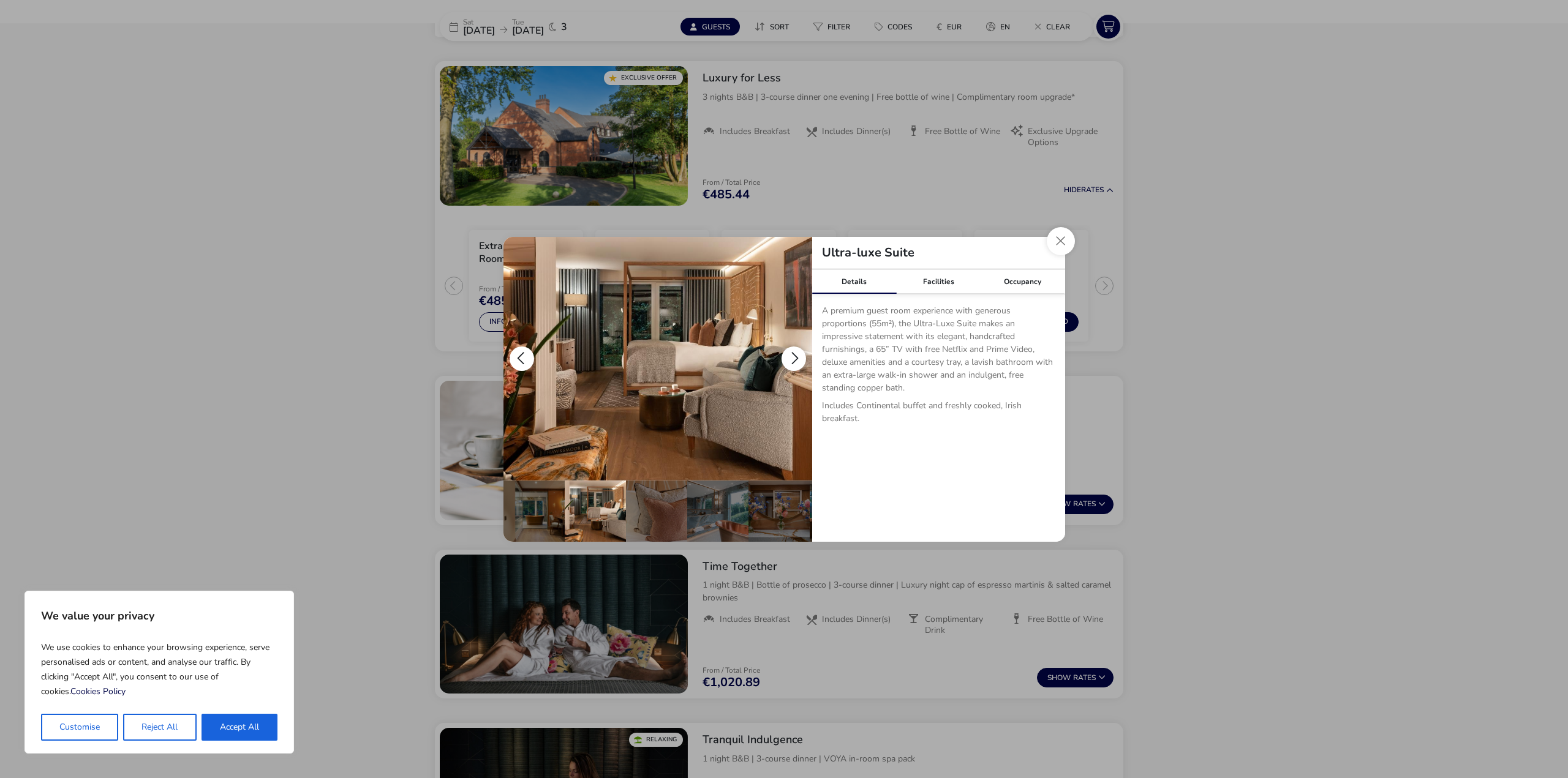
click at [792, 352] on button "details" at bounding box center [794, 359] width 25 height 25
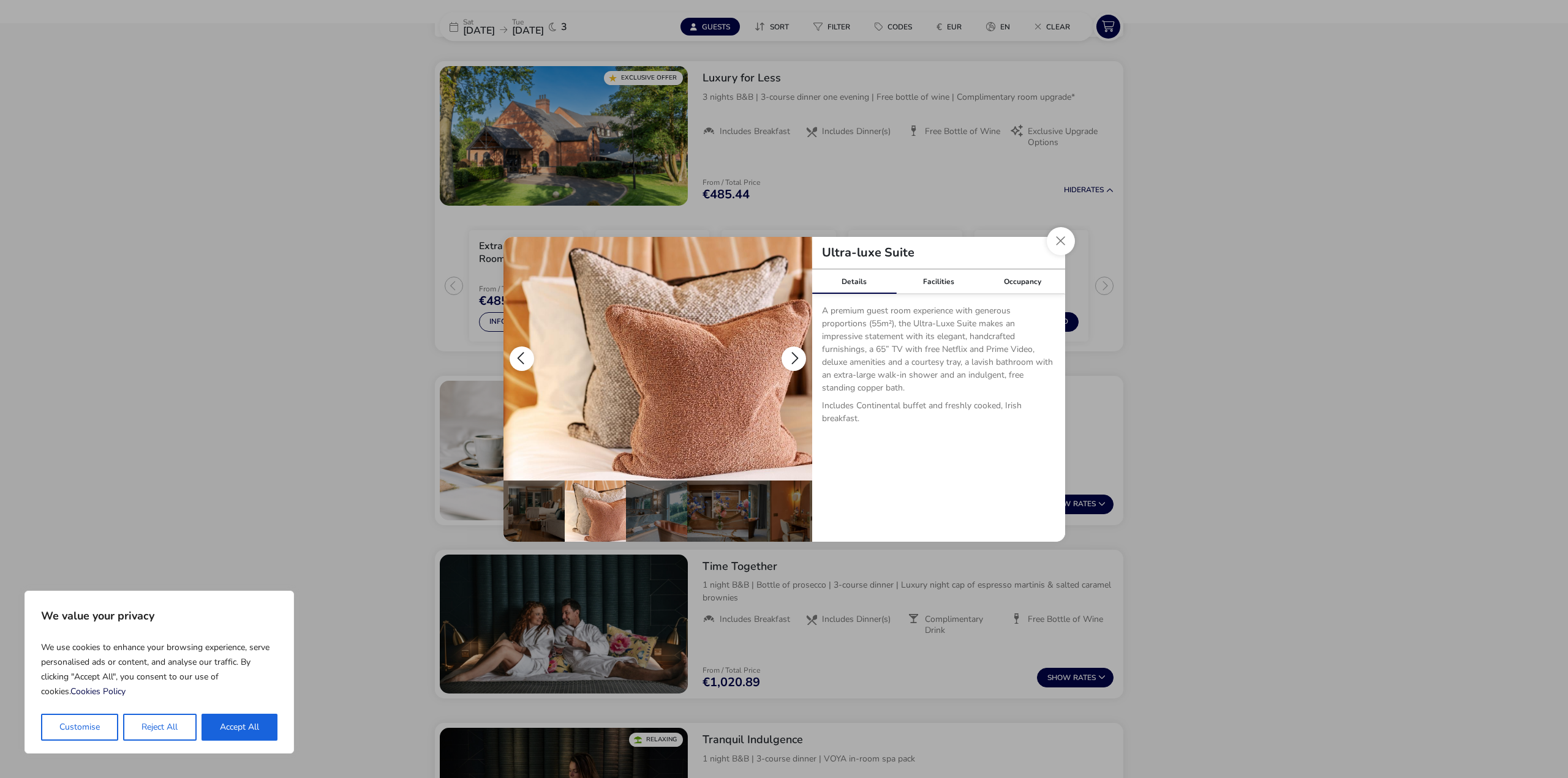
click at [792, 352] on button "details" at bounding box center [794, 359] width 25 height 25
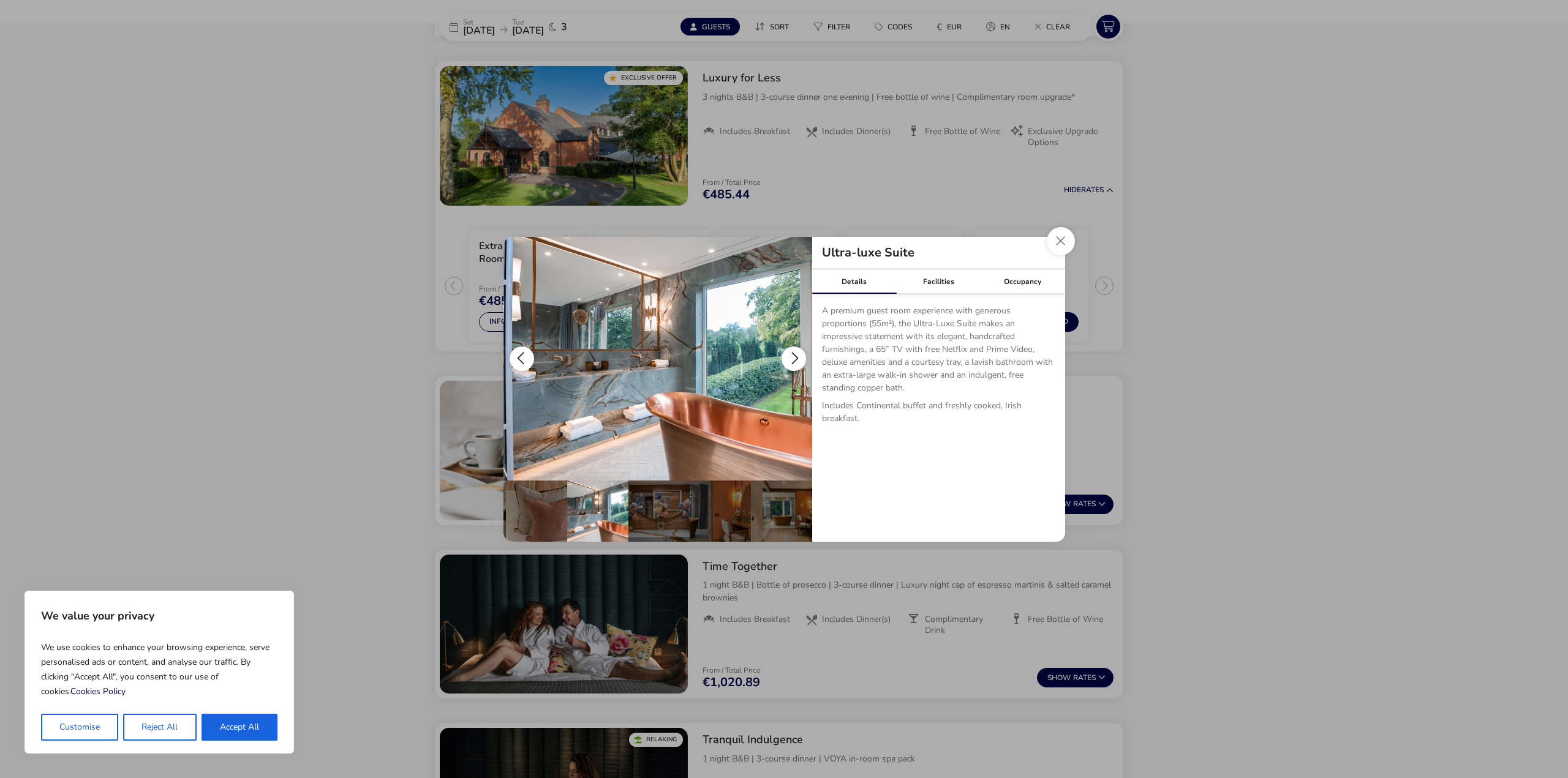
click at [792, 352] on button "details" at bounding box center [794, 359] width 25 height 25
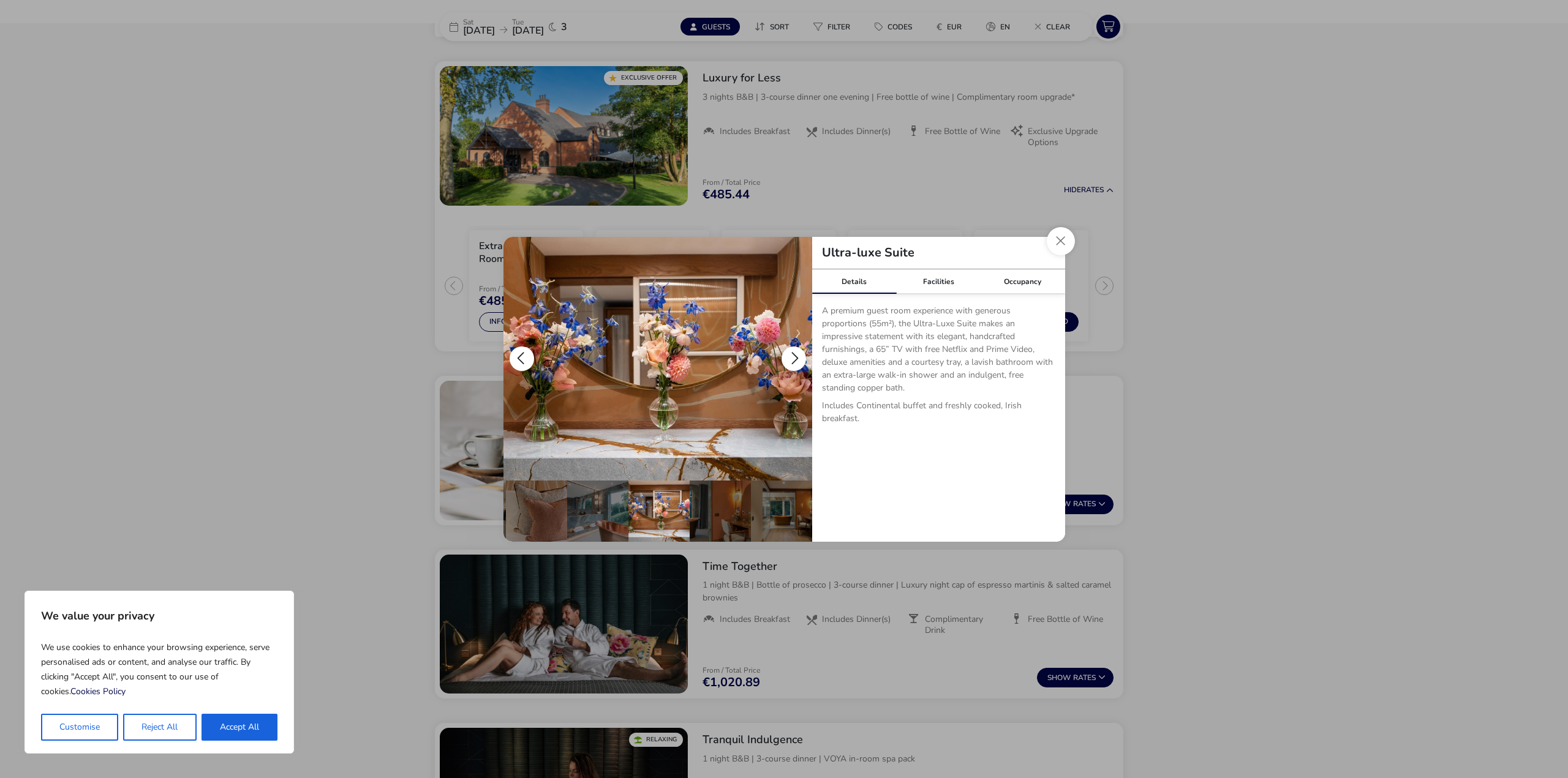
click at [792, 352] on button "details" at bounding box center [794, 359] width 25 height 25
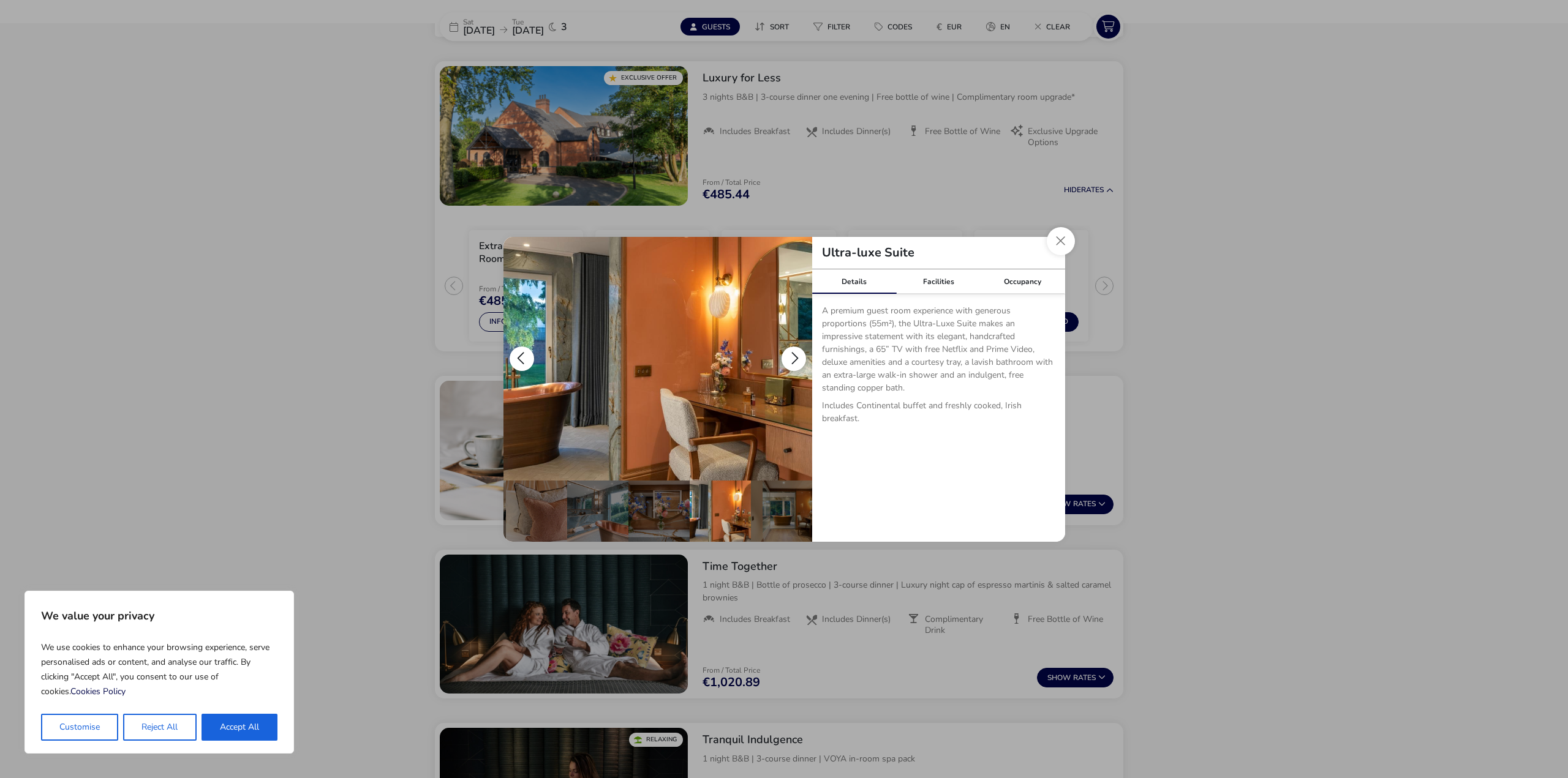
click at [792, 352] on button "details" at bounding box center [794, 359] width 25 height 25
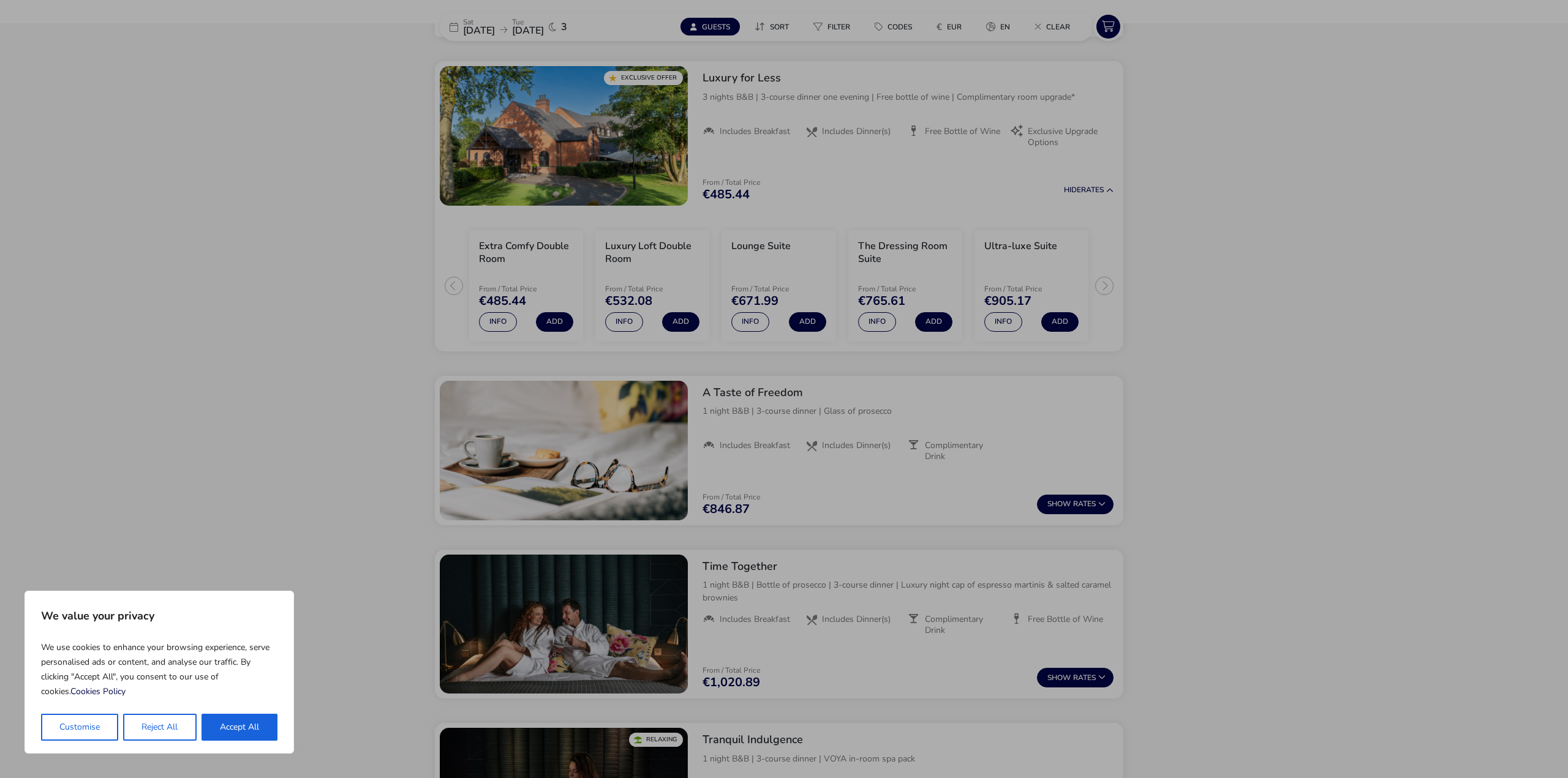
click at [1379, 389] on div "Ultra-luxe Suite Details Facilities Occupancy A premium guest room experience w…" at bounding box center [784, 389] width 1568 height 778
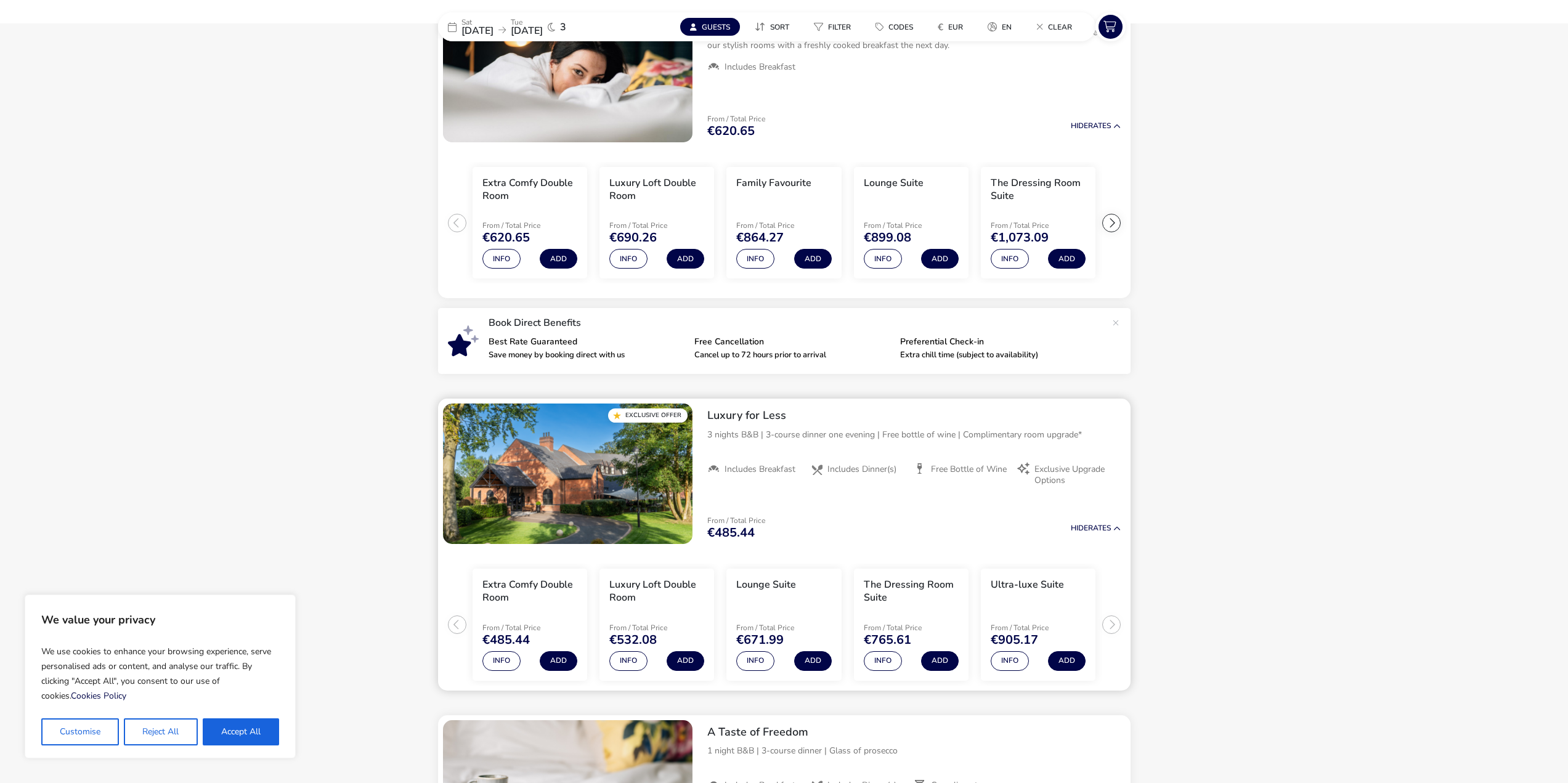
scroll to position [0, 0]
